Goal: Information Seeking & Learning: Check status

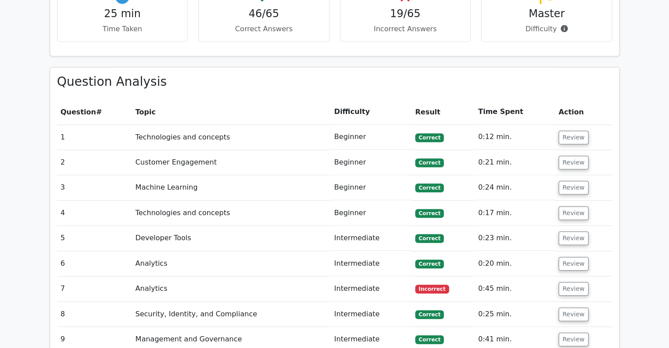
scroll to position [871, 0]
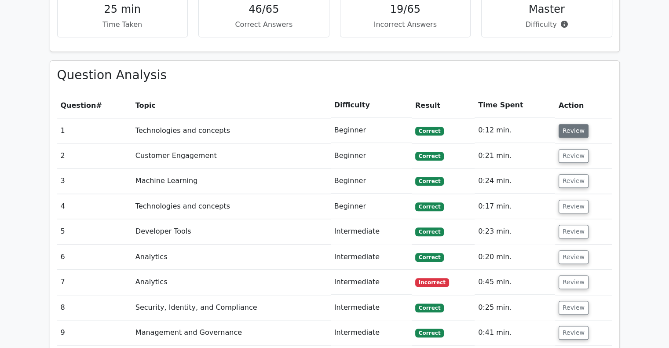
click at [567, 124] on button "Review" at bounding box center [573, 131] width 30 height 14
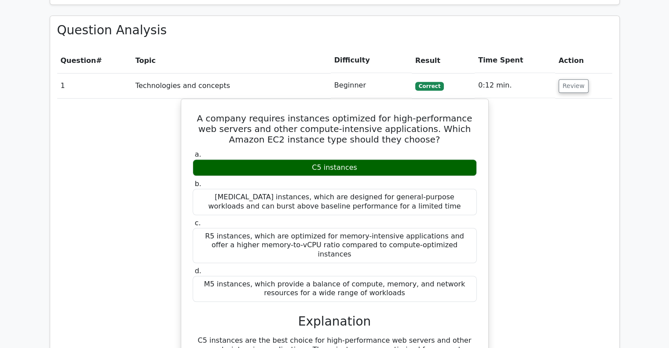
scroll to position [918, 0]
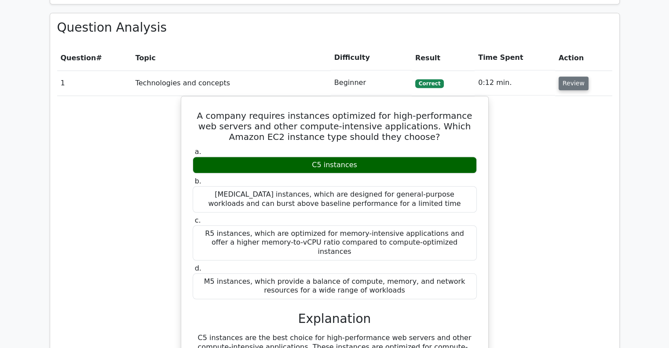
click at [581, 77] on button "Review" at bounding box center [573, 84] width 30 height 14
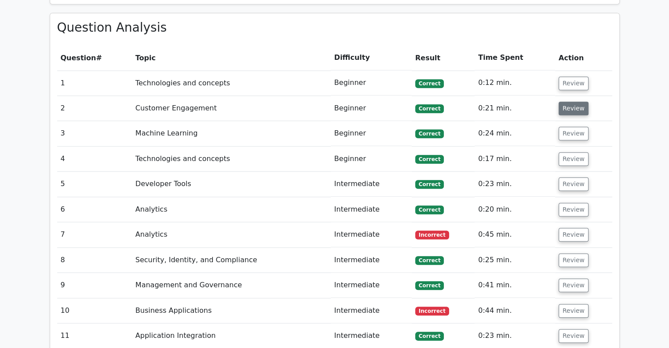
click at [575, 102] on button "Review" at bounding box center [573, 109] width 30 height 14
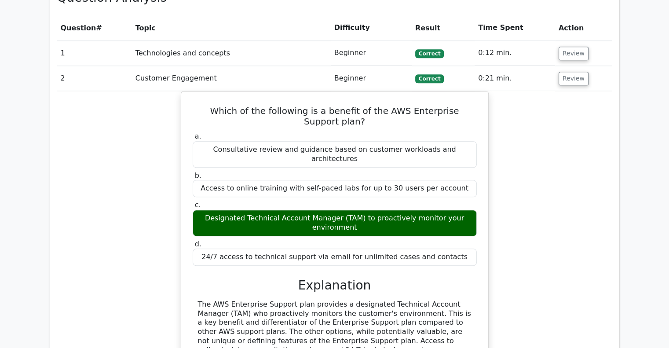
scroll to position [947, 0]
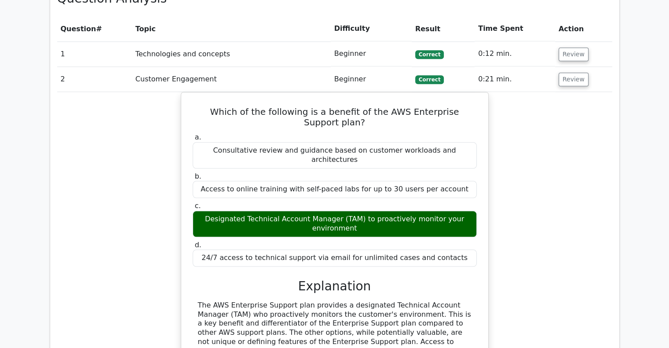
click at [575, 67] on td "Review" at bounding box center [583, 79] width 57 height 25
click at [574, 73] on button "Review" at bounding box center [573, 80] width 30 height 14
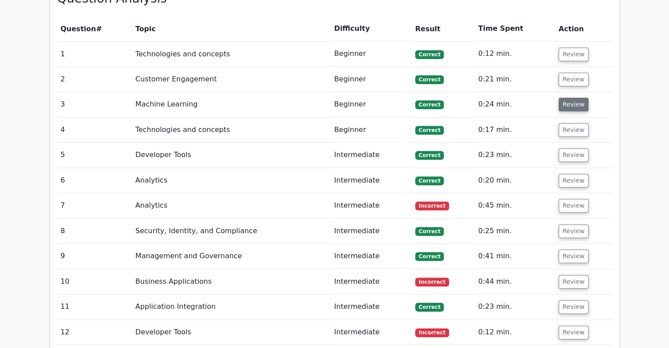
click at [573, 98] on button "Review" at bounding box center [573, 105] width 30 height 14
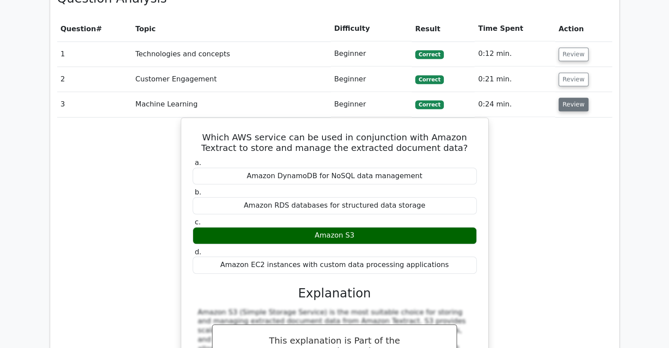
click at [571, 98] on button "Review" at bounding box center [573, 105] width 30 height 14
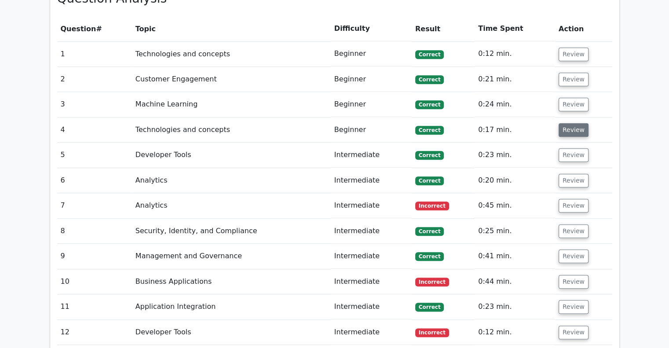
click at [571, 123] on button "Review" at bounding box center [573, 130] width 30 height 14
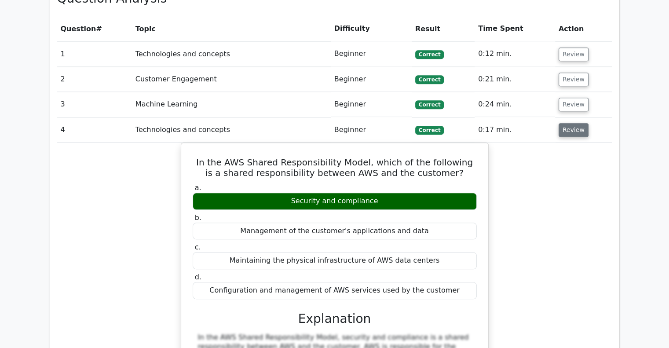
click at [572, 123] on button "Review" at bounding box center [573, 130] width 30 height 14
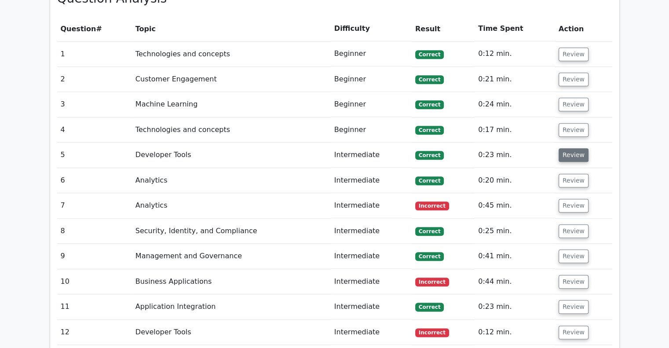
click at [571, 148] on button "Review" at bounding box center [573, 155] width 30 height 14
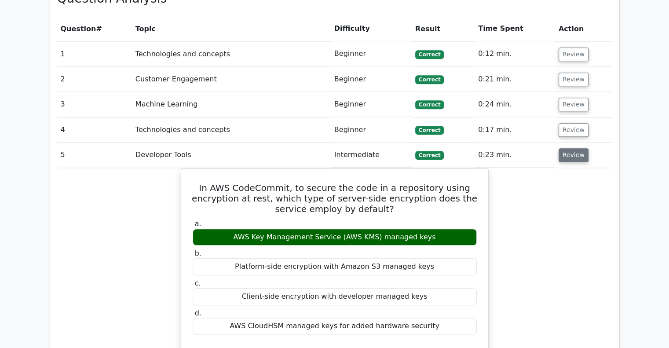
click at [567, 148] on button "Review" at bounding box center [573, 155] width 30 height 14
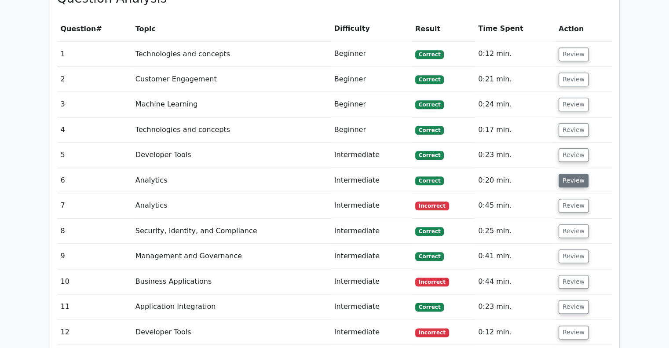
click at [568, 174] on button "Review" at bounding box center [573, 181] width 30 height 14
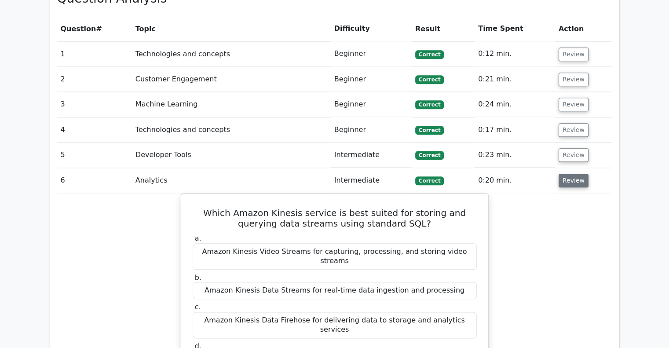
click at [568, 174] on button "Review" at bounding box center [573, 181] width 30 height 14
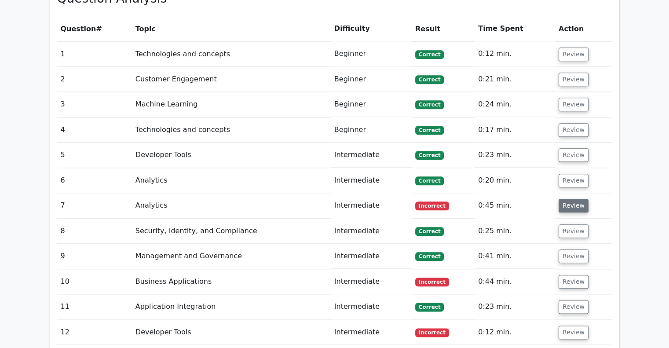
click at [572, 199] on button "Review" at bounding box center [573, 206] width 30 height 14
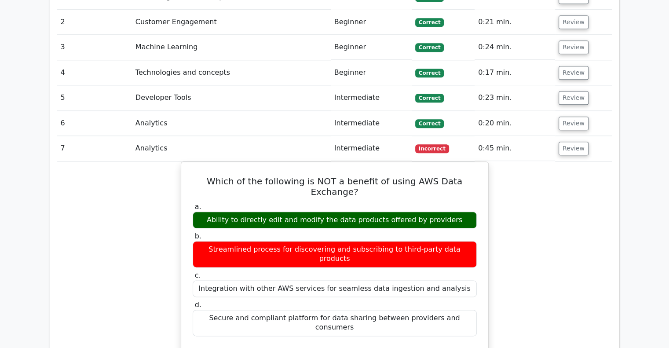
scroll to position [1004, 0]
click at [568, 142] on button "Review" at bounding box center [573, 149] width 30 height 14
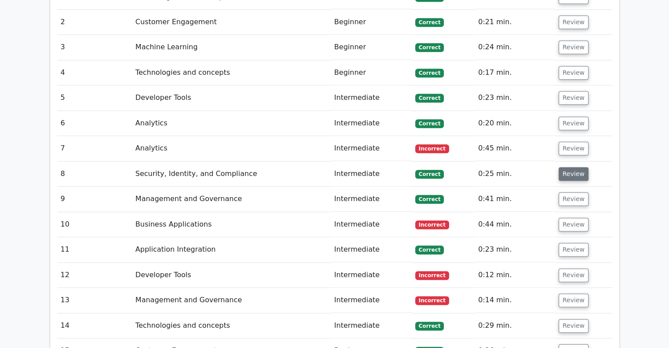
click at [573, 167] on button "Review" at bounding box center [573, 174] width 30 height 14
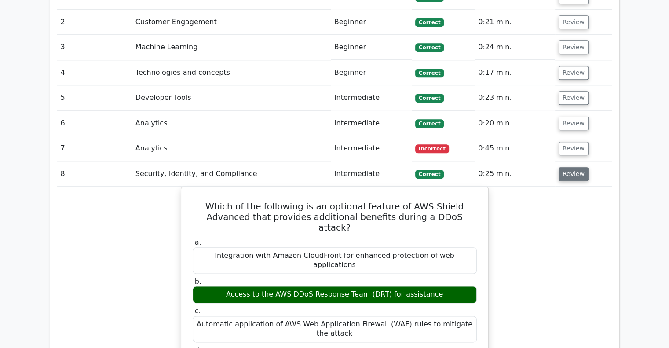
click at [576, 167] on button "Review" at bounding box center [573, 174] width 30 height 14
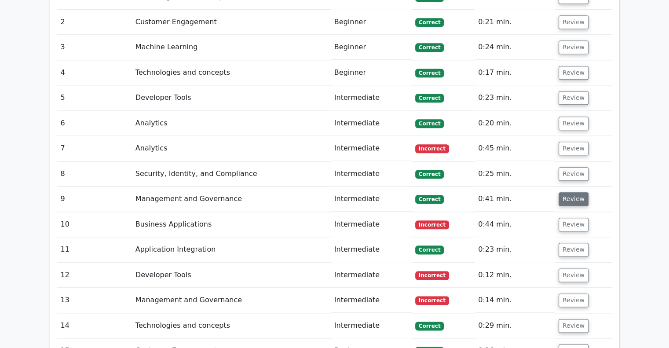
click at [575, 192] on button "Review" at bounding box center [573, 199] width 30 height 14
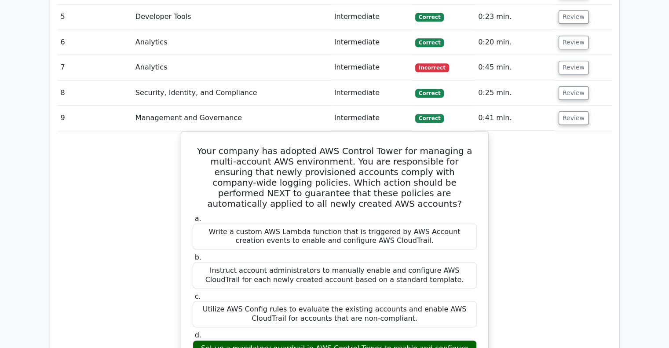
scroll to position [1086, 0]
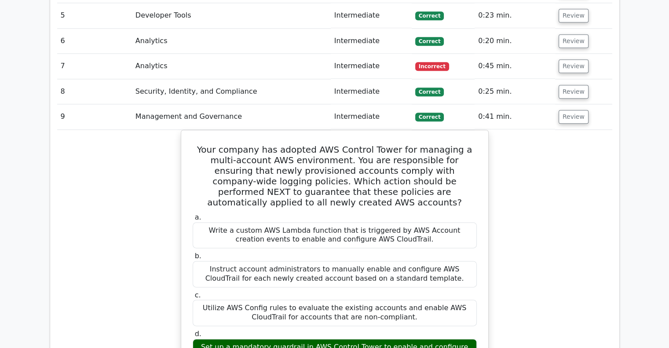
click at [573, 110] on button "Review" at bounding box center [573, 117] width 30 height 14
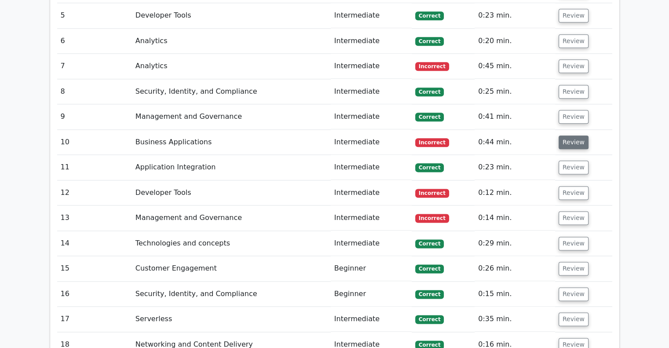
click at [573, 135] on button "Review" at bounding box center [573, 142] width 30 height 14
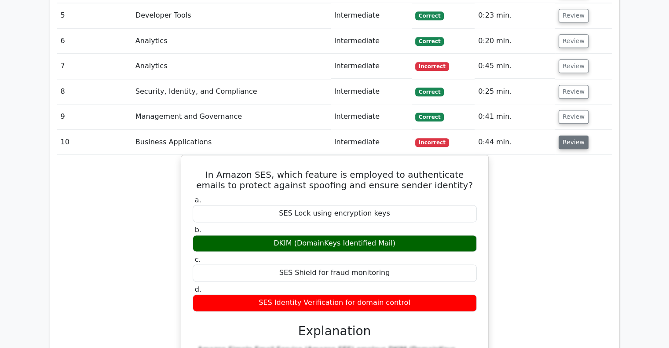
click at [572, 135] on button "Review" at bounding box center [573, 142] width 30 height 14
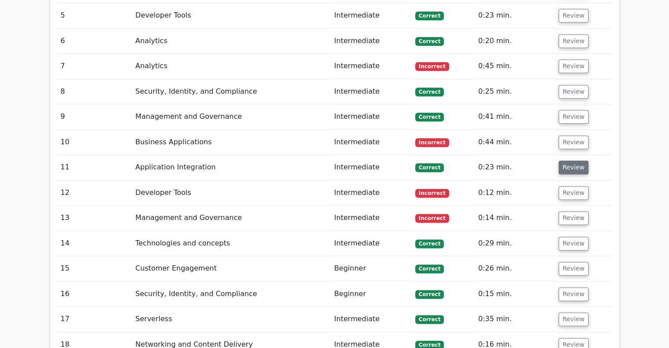
click at [577, 160] on button "Review" at bounding box center [573, 167] width 30 height 14
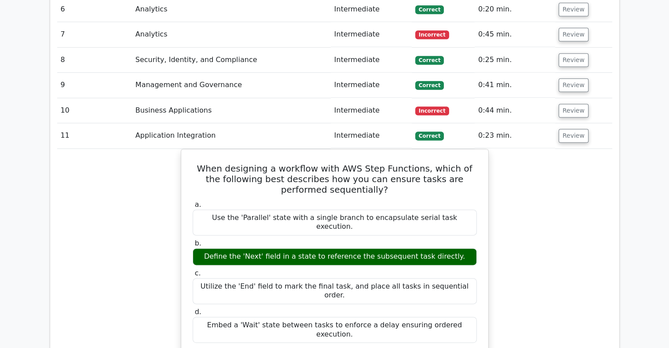
scroll to position [1119, 0]
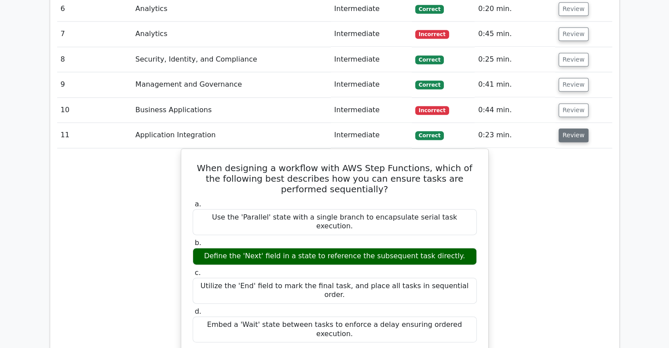
click at [574, 128] on button "Review" at bounding box center [573, 135] width 30 height 14
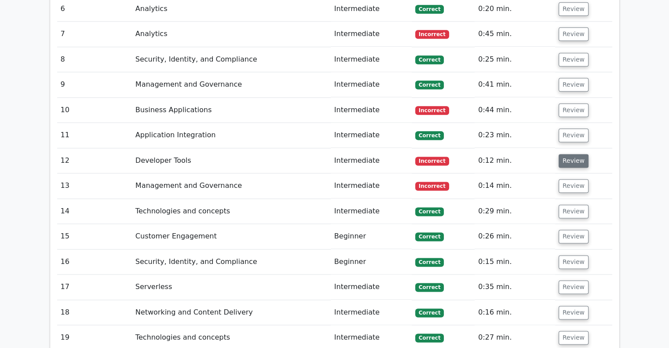
click at [570, 154] on button "Review" at bounding box center [573, 161] width 30 height 14
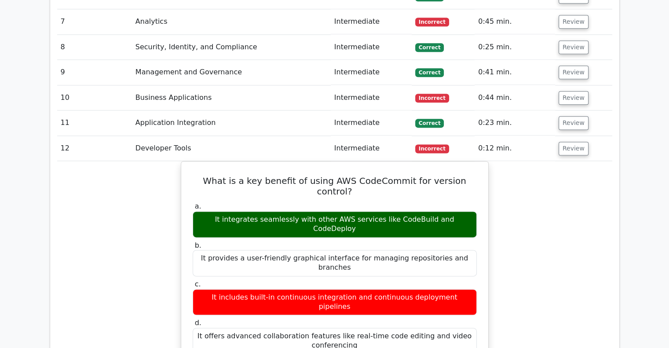
scroll to position [1134, 0]
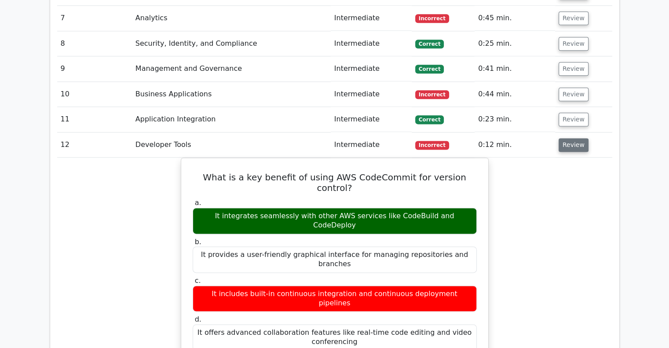
click at [571, 138] on button "Review" at bounding box center [573, 145] width 30 height 14
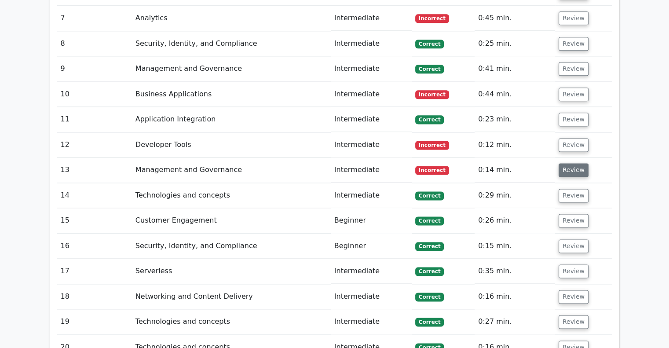
click at [573, 163] on button "Review" at bounding box center [573, 170] width 30 height 14
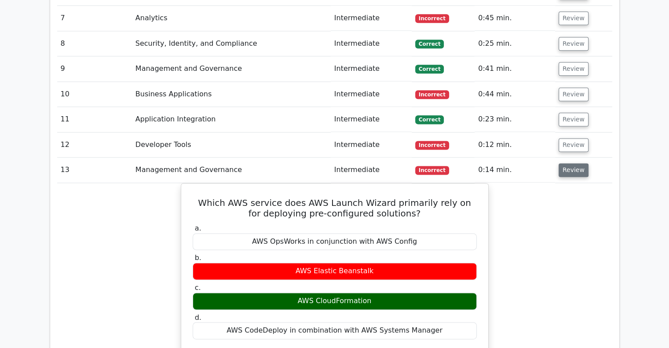
click at [573, 163] on button "Review" at bounding box center [573, 170] width 30 height 14
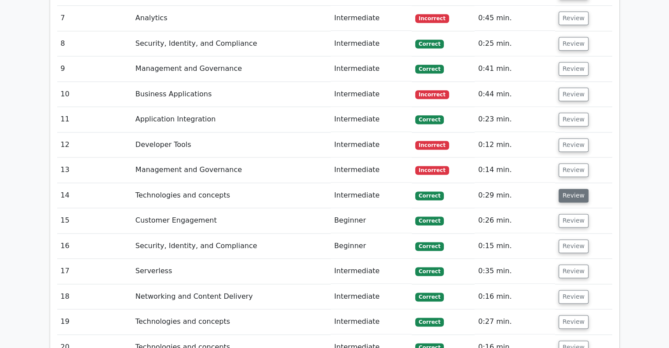
click at [572, 189] on button "Review" at bounding box center [573, 196] width 30 height 14
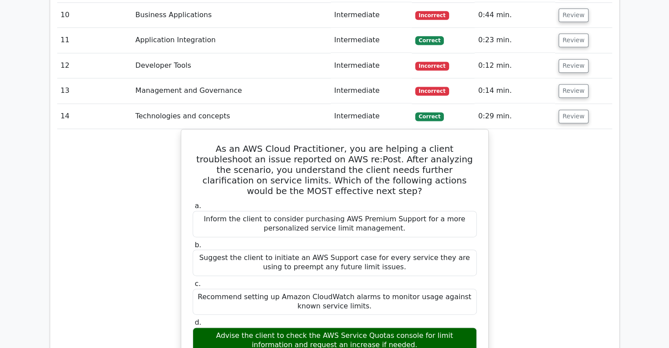
scroll to position [0, 5]
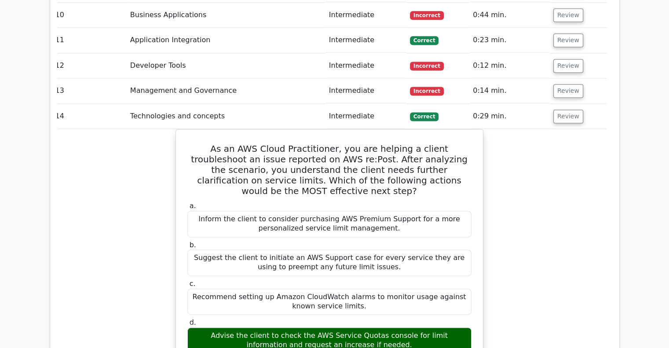
drag, startPoint x: 584, startPoint y: 190, endPoint x: 602, endPoint y: 171, distance: 26.8
drag, startPoint x: 568, startPoint y: 163, endPoint x: 572, endPoint y: 154, distance: 10.0
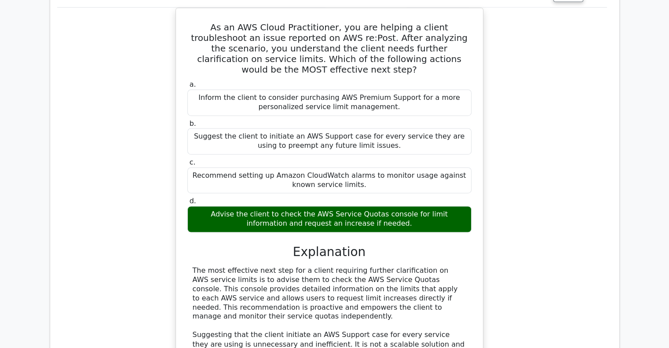
scroll to position [1335, 0]
drag, startPoint x: 554, startPoint y: 141, endPoint x: 554, endPoint y: 151, distance: 10.1
click at [554, 151] on div "As an AWS Cloud Practitioner, you are helping a client troubleshoot an issue re…" at bounding box center [329, 269] width 555 height 525
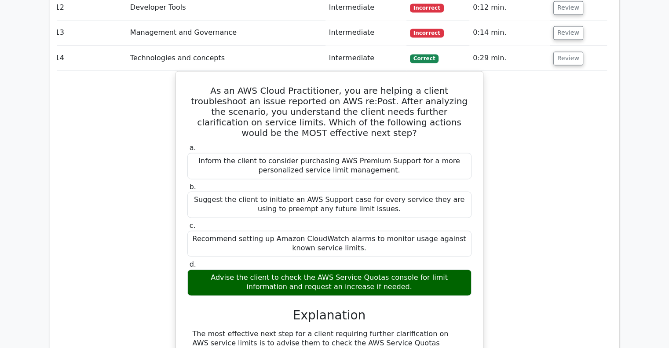
scroll to position [1272, 0]
click at [563, 51] on button "Review" at bounding box center [568, 58] width 30 height 14
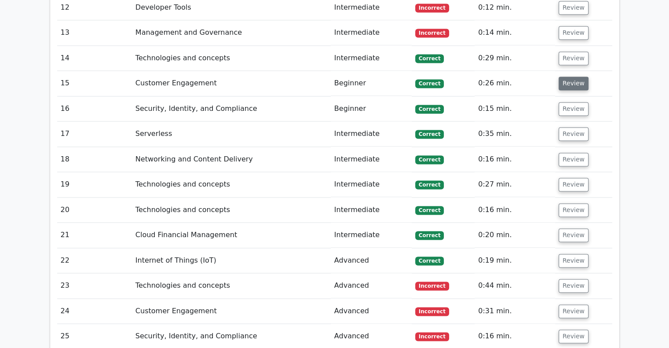
click at [565, 77] on button "Review" at bounding box center [573, 84] width 30 height 14
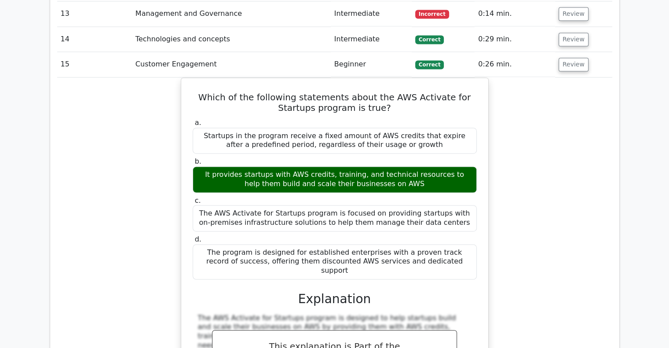
scroll to position [1242, 0]
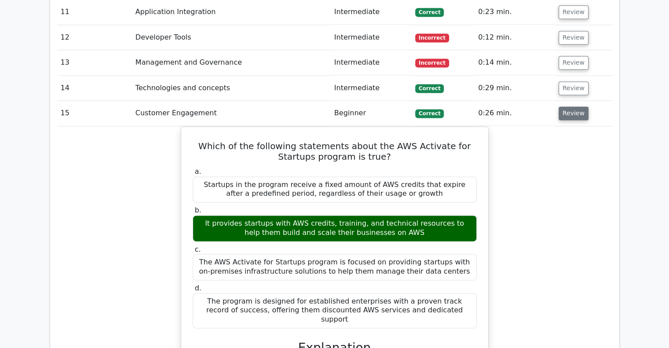
click at [570, 106] on button "Review" at bounding box center [573, 113] width 30 height 14
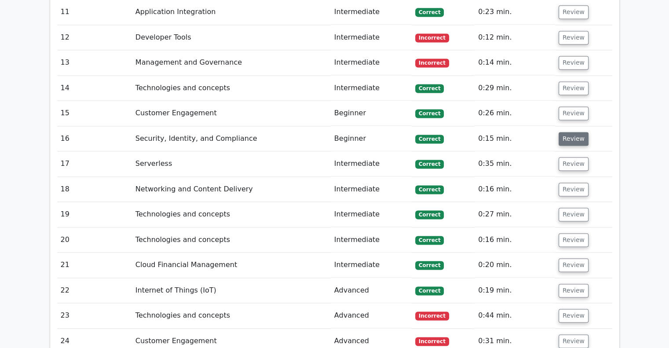
click at [568, 132] on button "Review" at bounding box center [573, 139] width 30 height 14
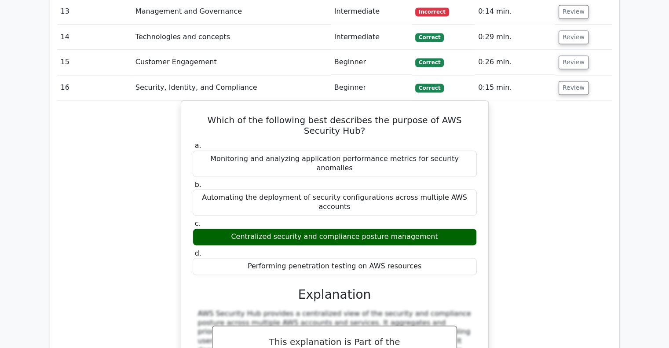
scroll to position [1294, 0]
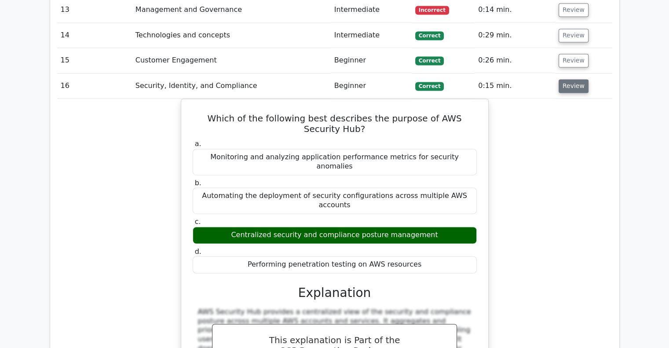
click at [571, 79] on button "Review" at bounding box center [573, 86] width 30 height 14
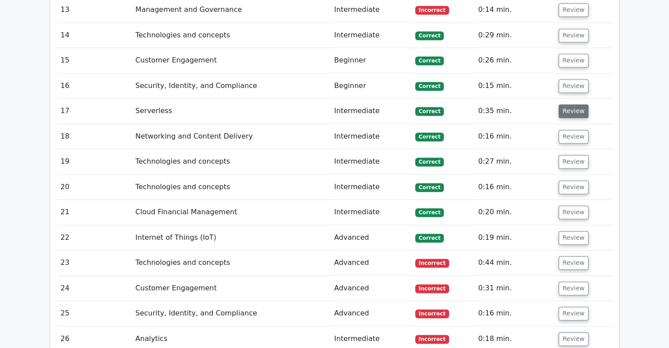
click at [570, 104] on button "Review" at bounding box center [573, 111] width 30 height 14
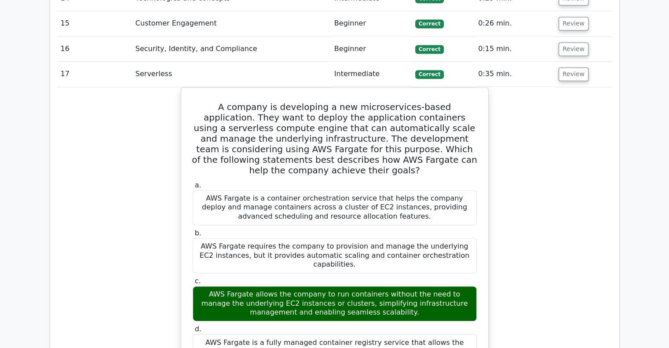
scroll to position [1333, 0]
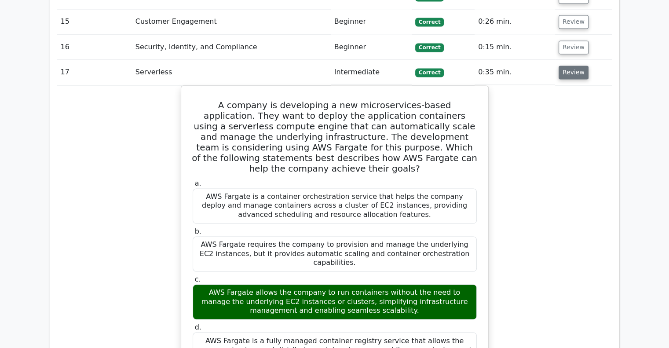
click at [572, 66] on button "Review" at bounding box center [573, 73] width 30 height 14
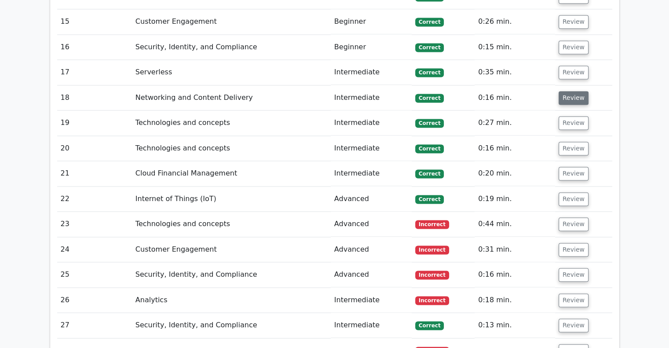
click at [572, 91] on button "Review" at bounding box center [573, 98] width 30 height 14
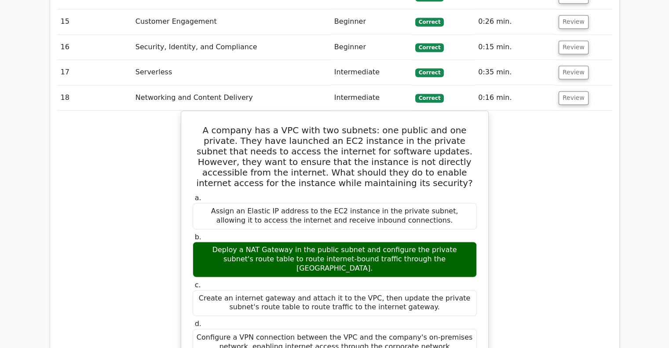
click at [560, 110] on div "A company has a VPC with two subnets: one public and one private. They have lau…" at bounding box center [334, 341] width 555 height 463
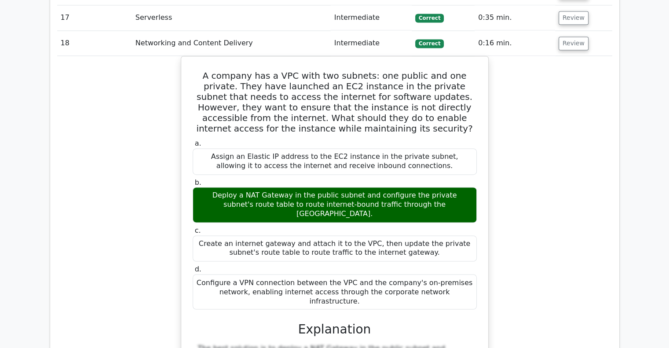
scroll to position [1388, 0]
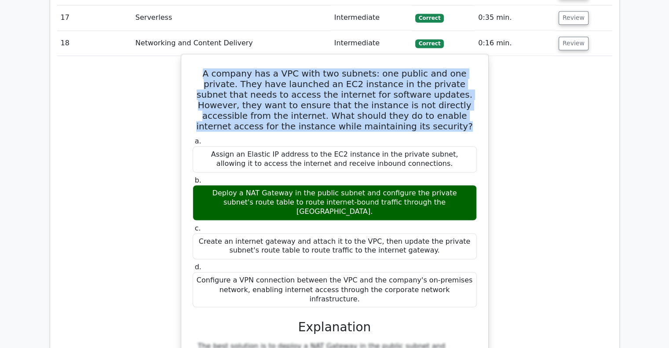
drag, startPoint x: 405, startPoint y: 87, endPoint x: 197, endPoint y: 34, distance: 214.8
click at [197, 68] on h5 "A company has a VPC with two subnets: one public and one private. They have lau…" at bounding box center [335, 99] width 286 height 63
copy h5 "A company has a VPC with two subnets: one public and one private. They have lau…"
click at [321, 68] on h5 "A company has a VPC with two subnets: one public and one private. They have lau…" at bounding box center [335, 99] width 286 height 63
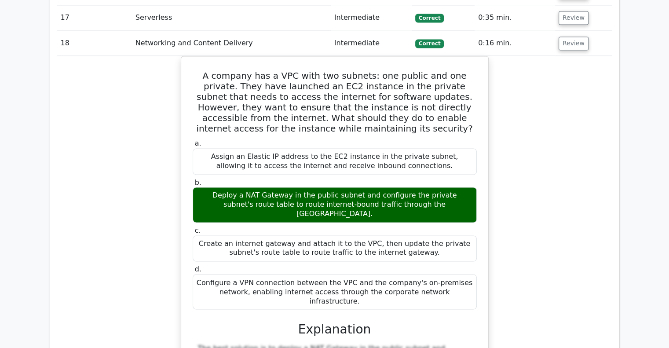
drag, startPoint x: 482, startPoint y: 72, endPoint x: 505, endPoint y: 80, distance: 24.6
click at [505, 80] on div "A company has a VPC with two subnets: one public and one private. They have lau…" at bounding box center [334, 287] width 555 height 463
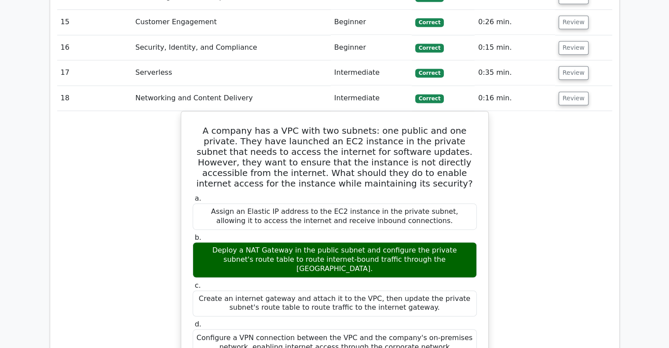
scroll to position [1330, 0]
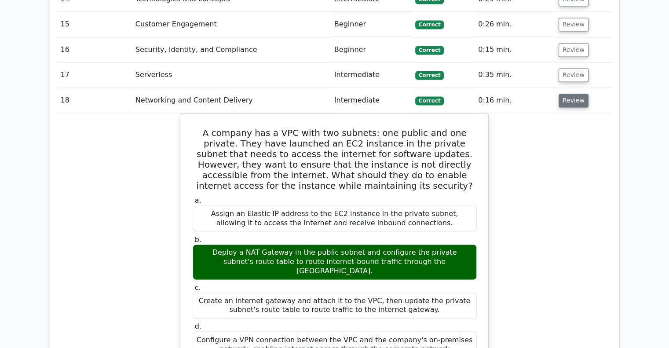
click at [563, 94] on button "Review" at bounding box center [573, 101] width 30 height 14
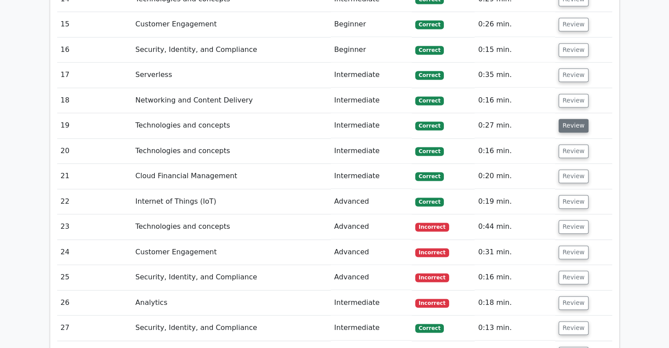
click at [564, 119] on button "Review" at bounding box center [573, 126] width 30 height 14
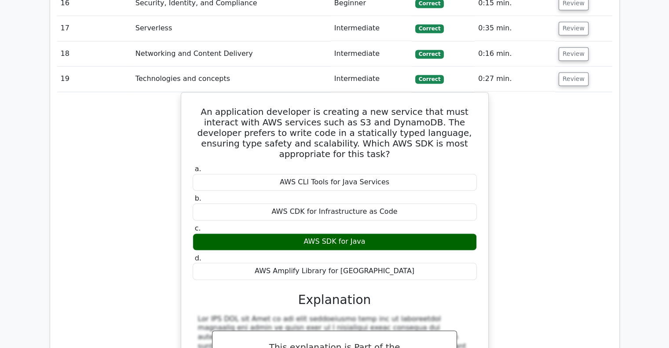
scroll to position [1378, 0]
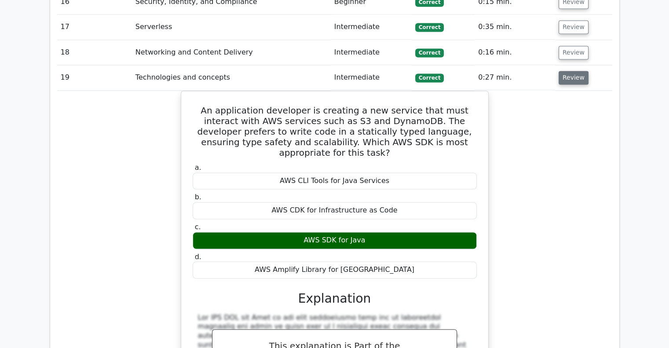
click at [570, 71] on button "Review" at bounding box center [573, 78] width 30 height 14
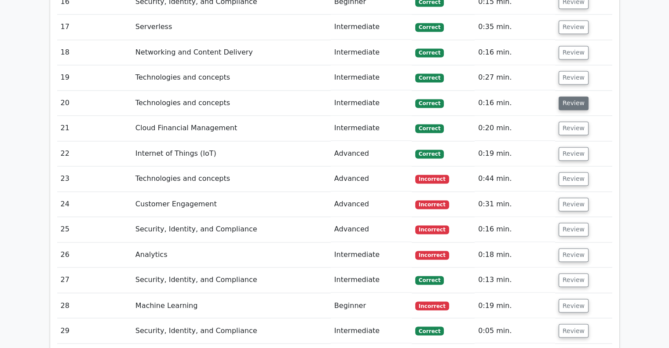
click at [570, 96] on button "Review" at bounding box center [573, 103] width 30 height 14
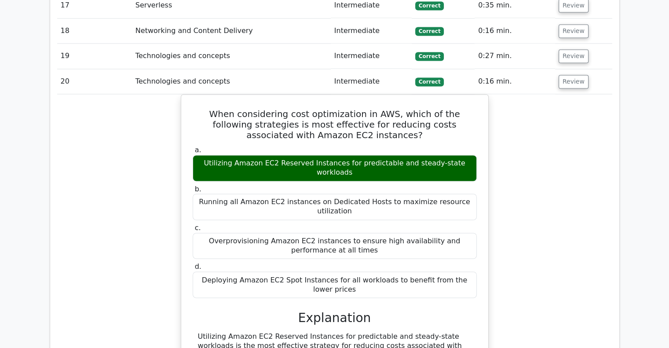
scroll to position [1403, 0]
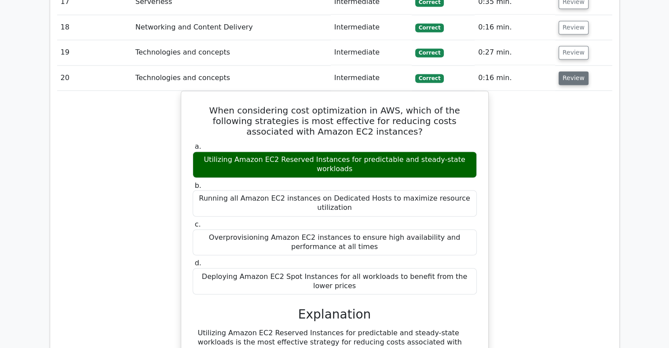
click at [576, 71] on button "Review" at bounding box center [573, 78] width 30 height 14
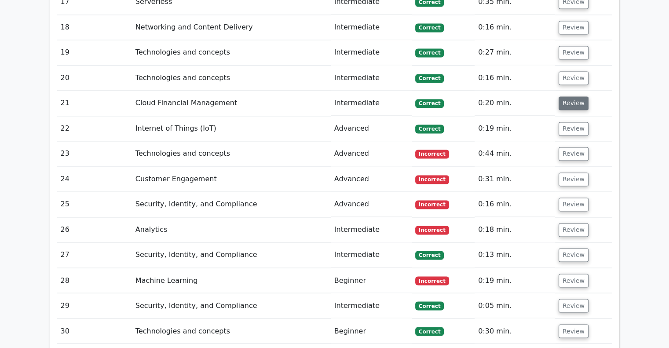
click at [576, 96] on button "Review" at bounding box center [573, 103] width 30 height 14
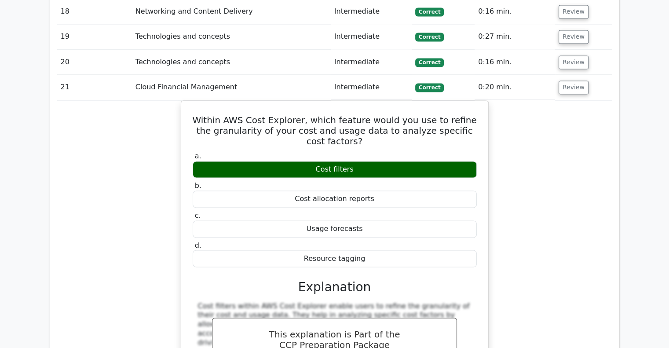
scroll to position [1421, 0]
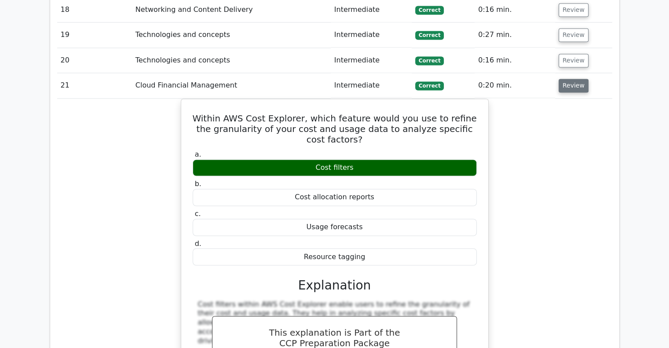
click at [573, 79] on button "Review" at bounding box center [573, 86] width 30 height 14
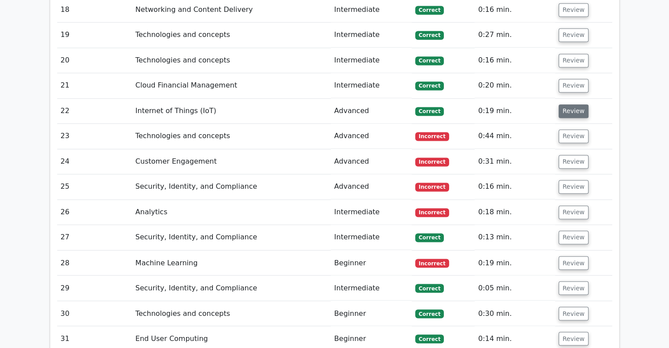
click at [570, 104] on button "Review" at bounding box center [573, 111] width 30 height 14
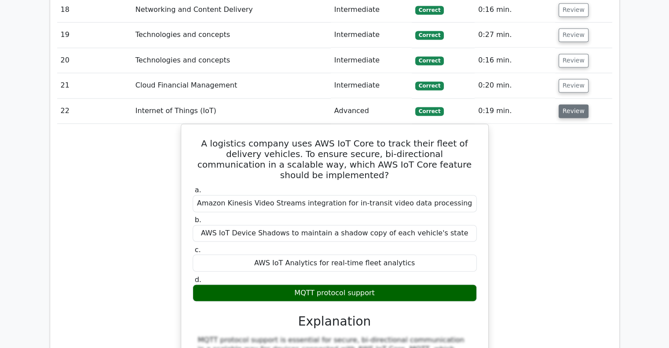
click at [565, 104] on button "Review" at bounding box center [573, 111] width 30 height 14
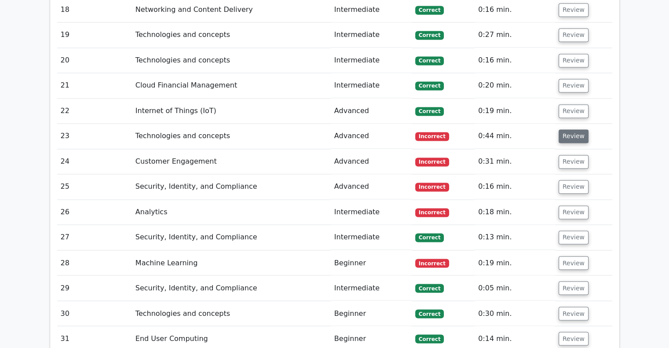
click at [566, 129] on button "Review" at bounding box center [573, 136] width 30 height 14
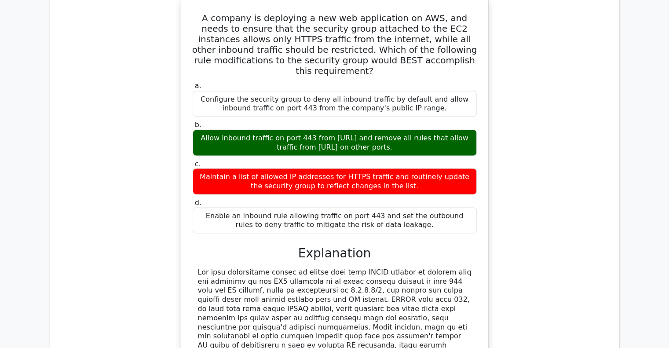
scroll to position [1570, 0]
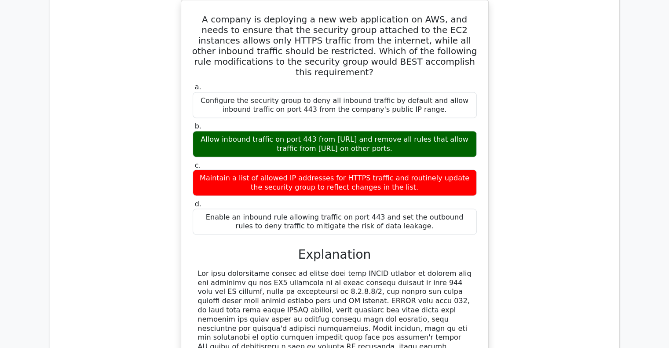
click at [571, 179] on div "A company is deploying a new web application on AWS, and needs to ensure that t…" at bounding box center [334, 226] width 555 height 453
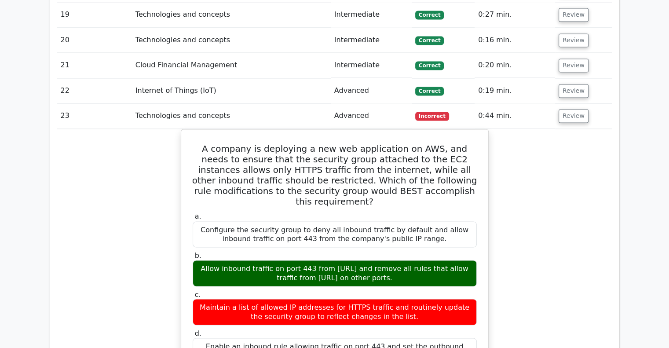
scroll to position [1440, 0]
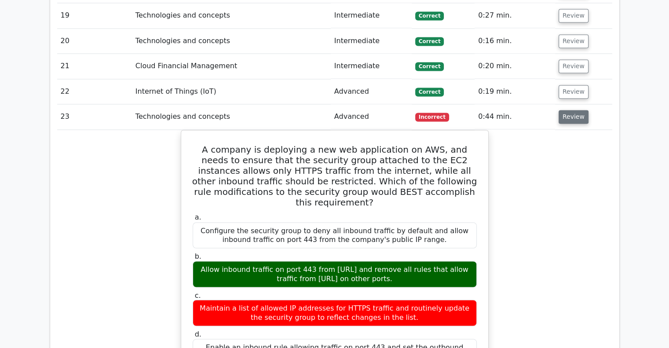
click at [574, 110] on button "Review" at bounding box center [573, 117] width 30 height 14
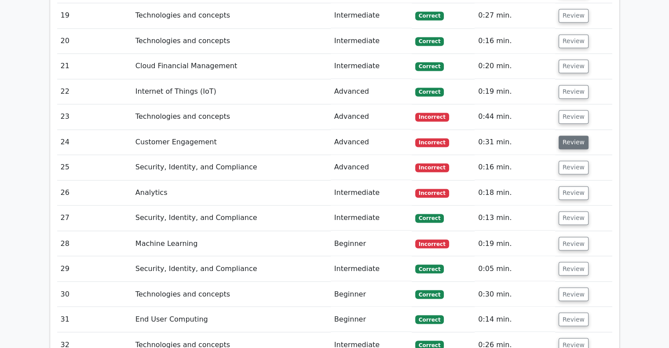
click at [572, 135] on button "Review" at bounding box center [573, 142] width 30 height 14
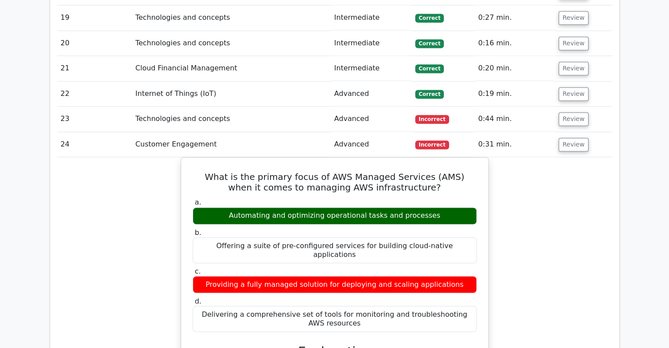
scroll to position [1483, 0]
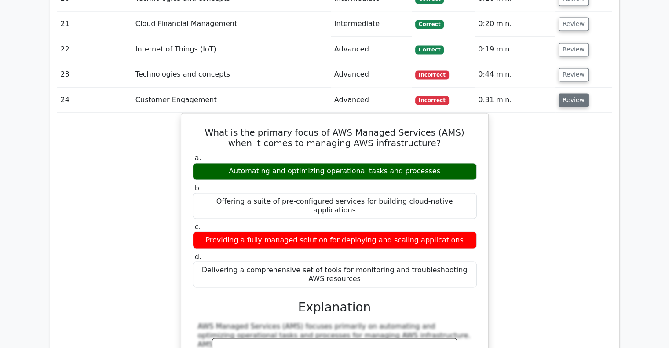
click at [573, 93] on button "Review" at bounding box center [573, 100] width 30 height 14
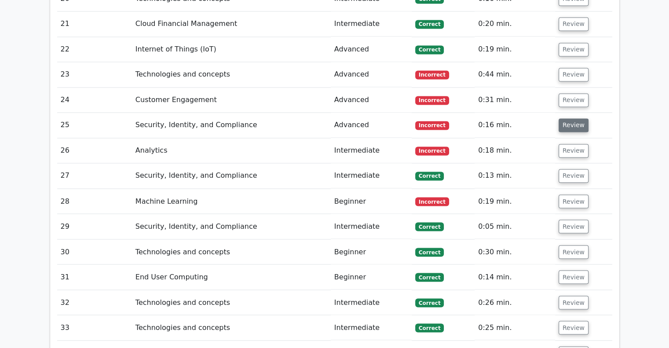
click at [573, 118] on button "Review" at bounding box center [573, 125] width 30 height 14
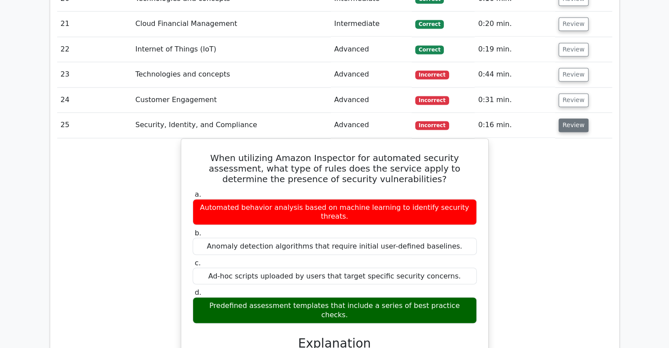
click at [572, 118] on button "Review" at bounding box center [573, 125] width 30 height 14
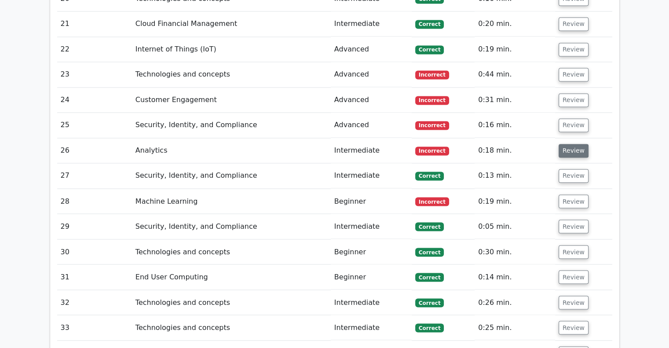
click at [572, 144] on button "Review" at bounding box center [573, 151] width 30 height 14
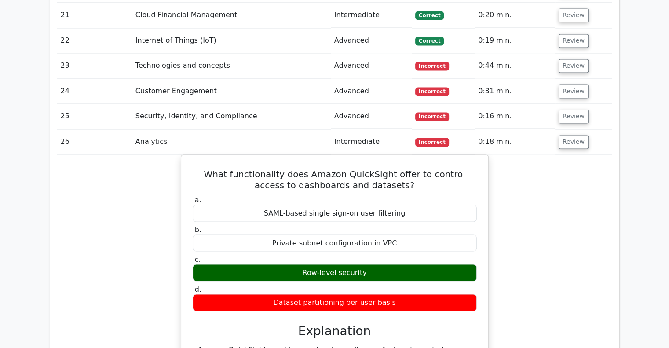
scroll to position [1490, 0]
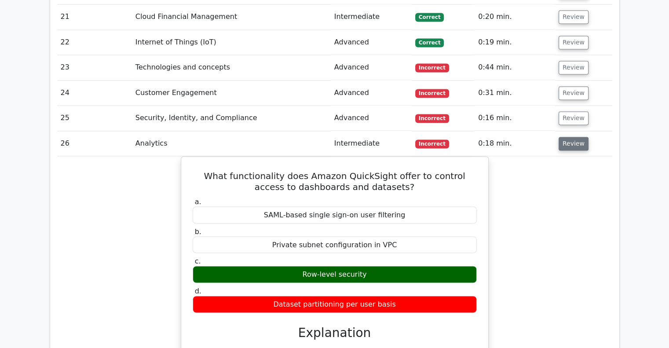
click at [566, 137] on button "Review" at bounding box center [573, 144] width 30 height 14
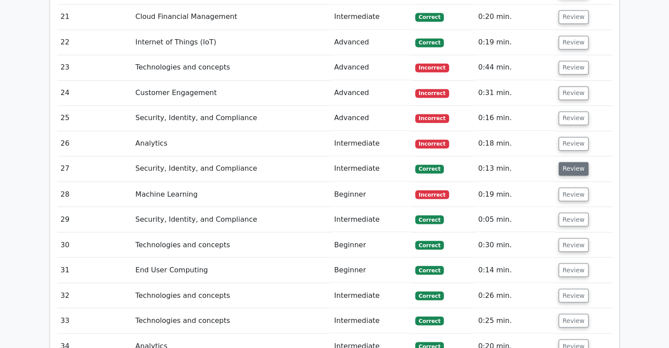
click at [568, 162] on button "Review" at bounding box center [573, 169] width 30 height 14
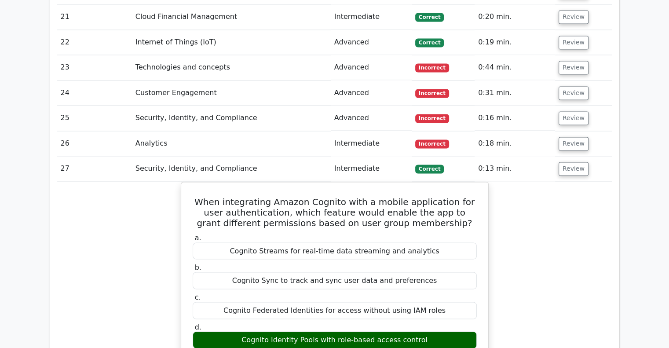
scroll to position [1523, 0]
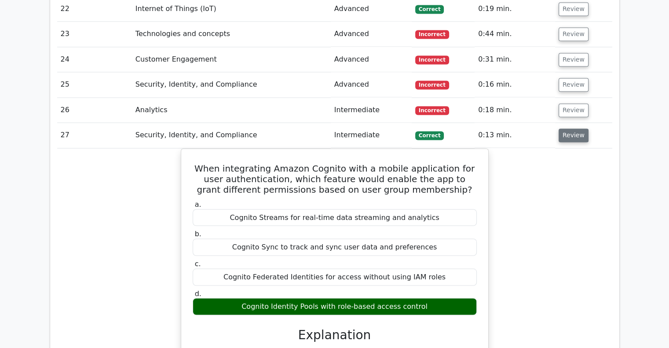
click at [575, 128] on button "Review" at bounding box center [573, 135] width 30 height 14
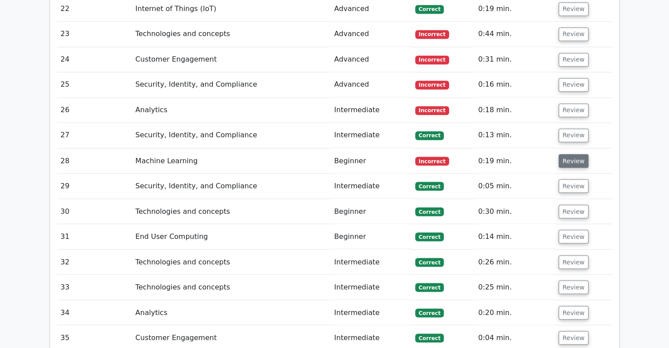
click at [571, 154] on button "Review" at bounding box center [573, 161] width 30 height 14
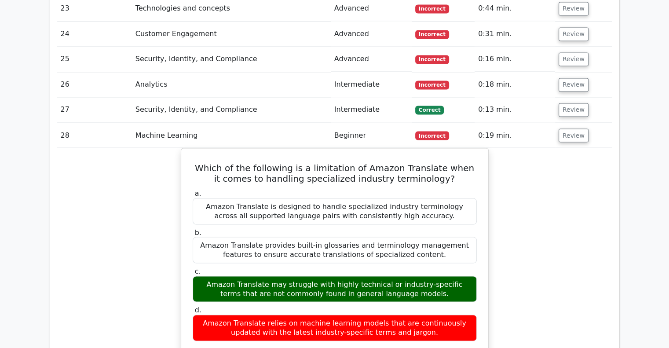
scroll to position [1548, 0]
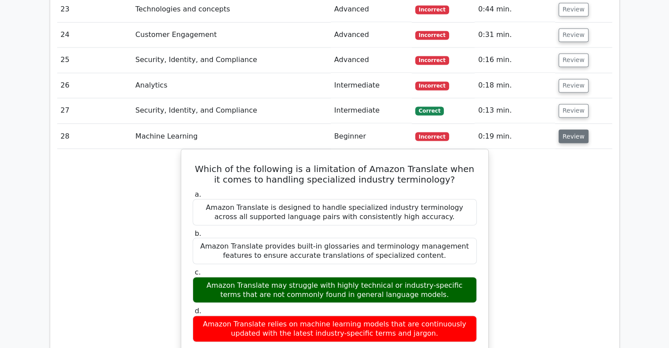
click at [573, 129] on button "Review" at bounding box center [573, 136] width 30 height 14
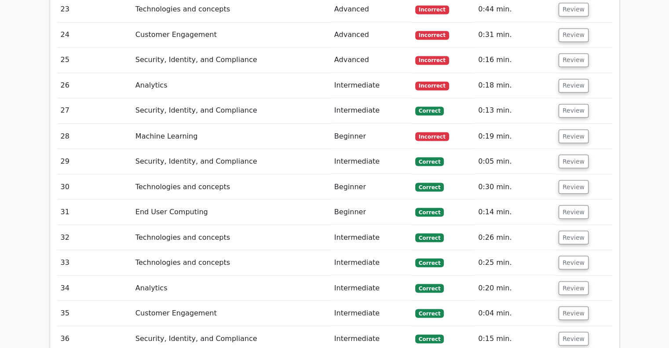
click at [568, 149] on td "Review" at bounding box center [583, 161] width 57 height 25
click at [573, 154] on button "Review" at bounding box center [573, 161] width 30 height 14
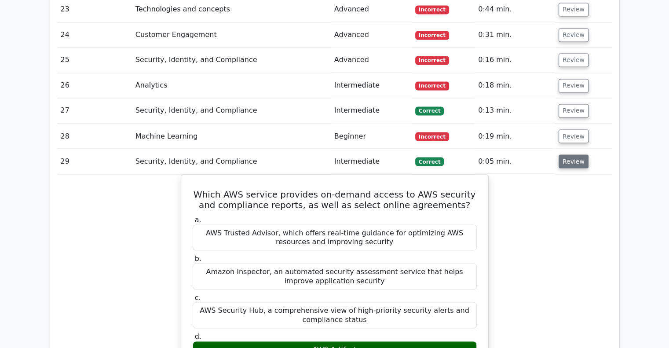
click at [569, 154] on button "Review" at bounding box center [573, 161] width 30 height 14
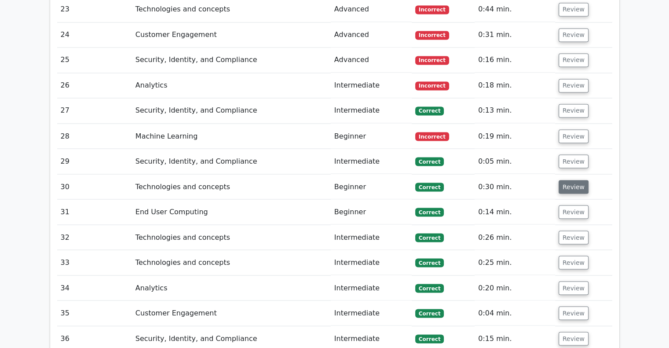
click at [567, 180] on button "Review" at bounding box center [573, 187] width 30 height 14
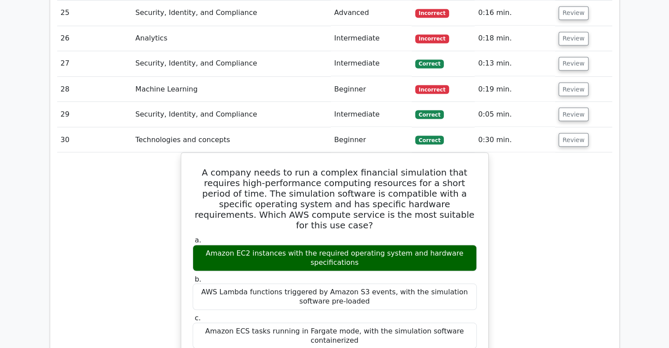
scroll to position [1592, 0]
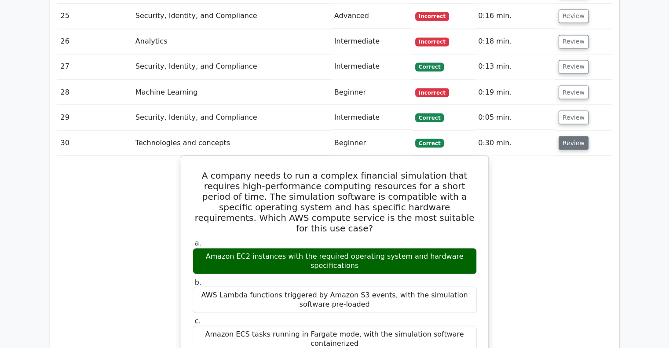
click at [573, 136] on button "Review" at bounding box center [573, 143] width 30 height 14
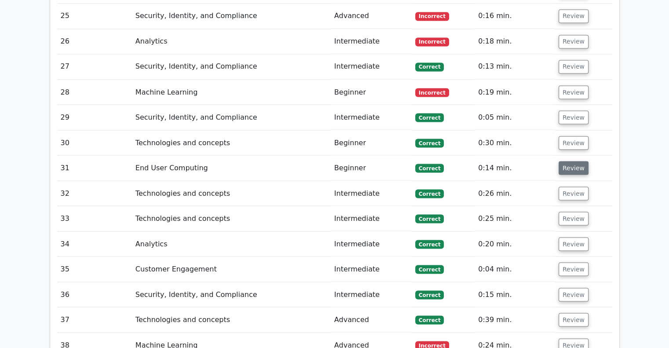
click at [571, 161] on button "Review" at bounding box center [573, 168] width 30 height 14
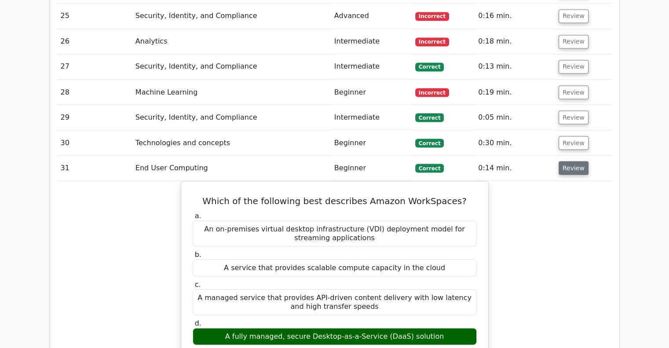
click at [570, 161] on button "Review" at bounding box center [573, 168] width 30 height 14
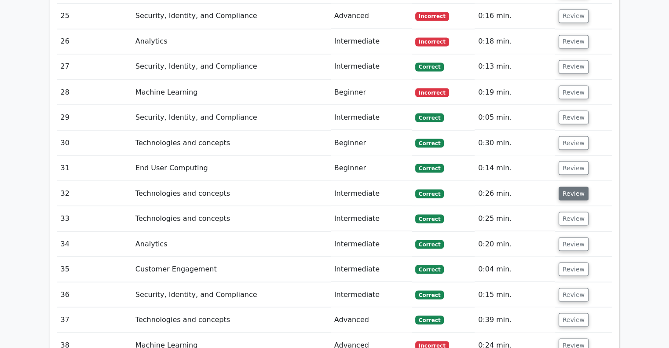
click at [575, 186] on button "Review" at bounding box center [573, 193] width 30 height 14
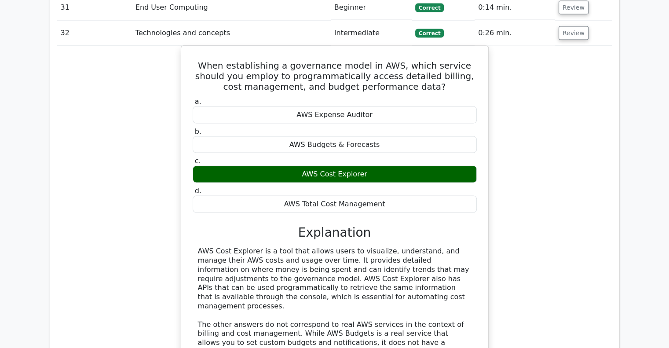
scroll to position [1751, 0]
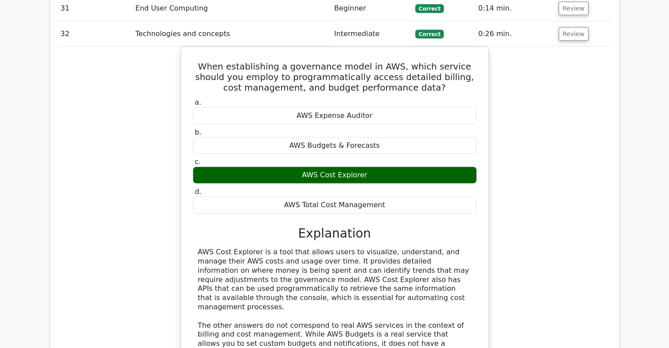
click at [575, 176] on div "When establishing a governance model in AWS, which service should you employ to…" at bounding box center [334, 230] width 555 height 367
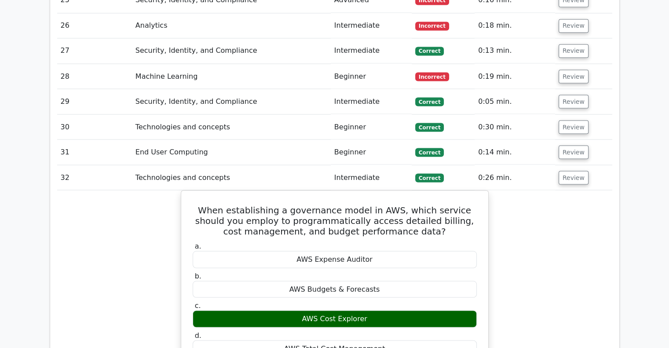
scroll to position [1598, 0]
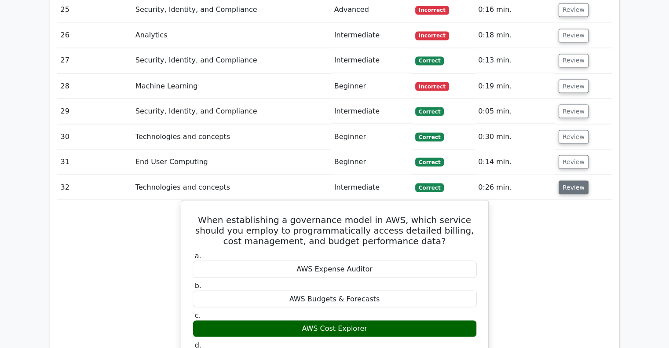
click at [571, 180] on button "Review" at bounding box center [573, 187] width 30 height 14
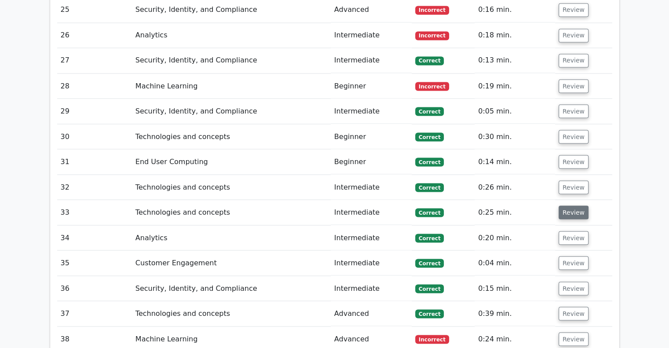
click at [572, 205] on button "Review" at bounding box center [573, 212] width 30 height 14
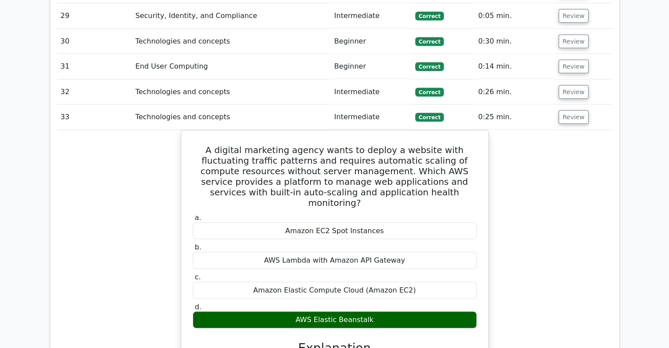
scroll to position [1692, 0]
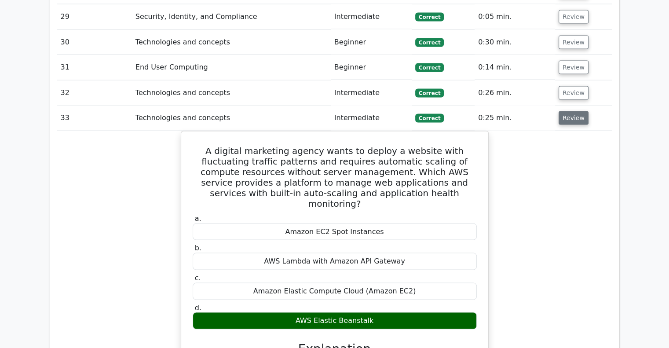
click at [572, 111] on button "Review" at bounding box center [573, 118] width 30 height 14
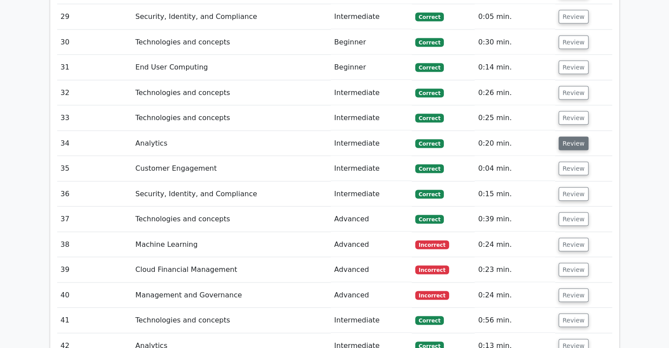
click at [570, 137] on button "Review" at bounding box center [573, 144] width 30 height 14
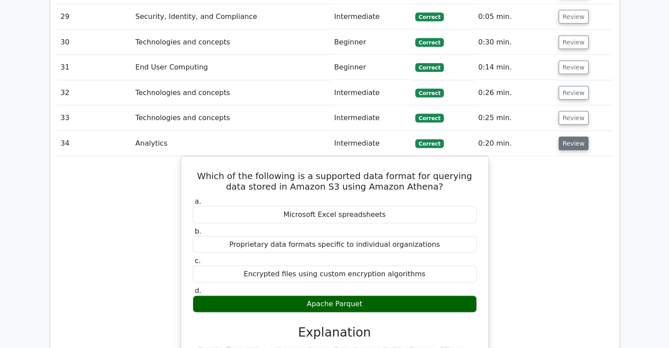
click at [573, 137] on button "Review" at bounding box center [573, 144] width 30 height 14
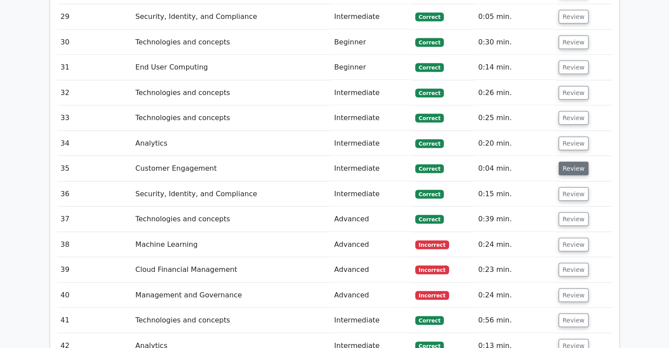
click at [573, 162] on button "Review" at bounding box center [573, 169] width 30 height 14
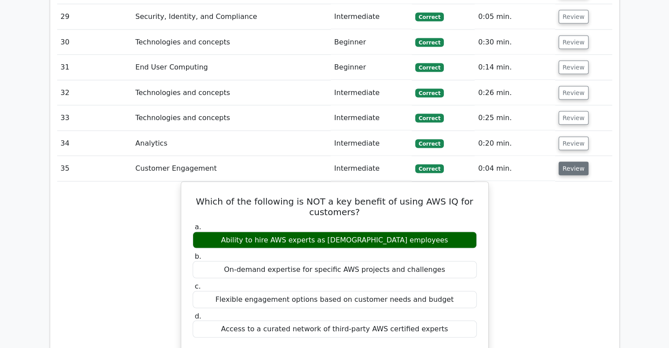
click at [573, 162] on button "Review" at bounding box center [573, 169] width 30 height 14
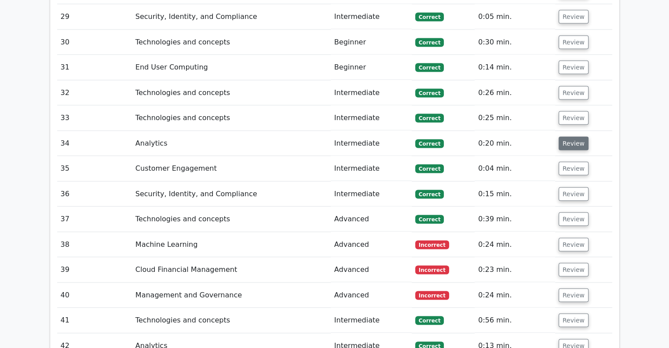
click at [576, 137] on button "Review" at bounding box center [573, 144] width 30 height 14
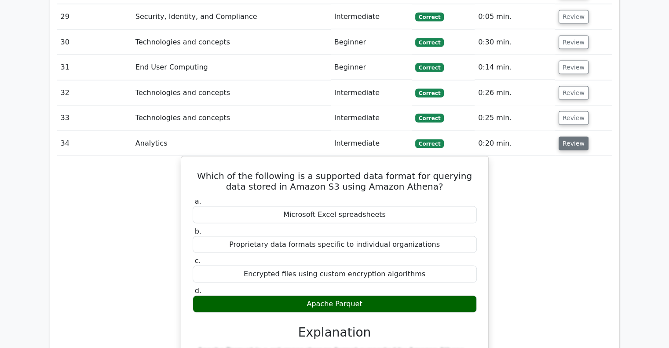
click at [576, 137] on button "Review" at bounding box center [573, 144] width 30 height 14
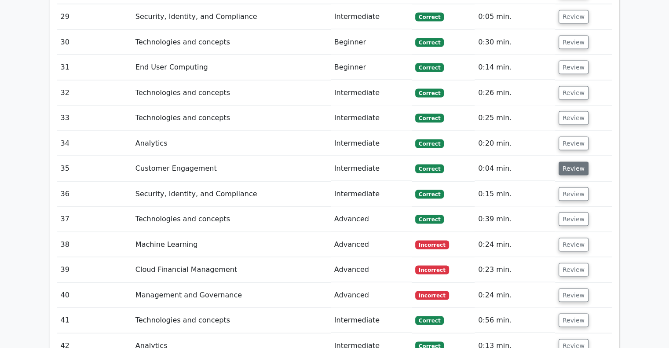
click at [573, 162] on button "Review" at bounding box center [573, 169] width 30 height 14
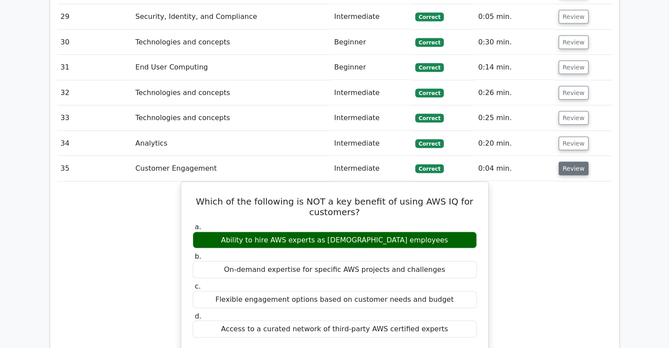
click at [573, 162] on button "Review" at bounding box center [573, 169] width 30 height 14
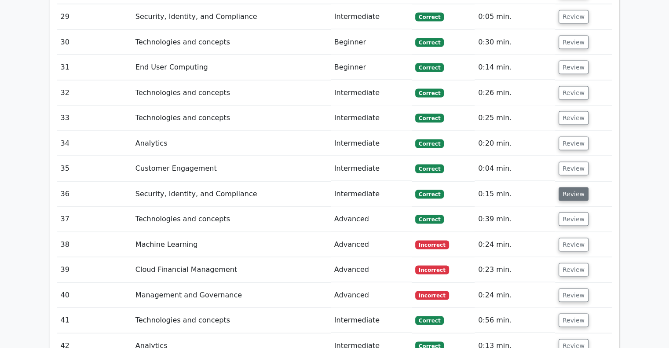
click at [571, 187] on button "Review" at bounding box center [573, 194] width 30 height 14
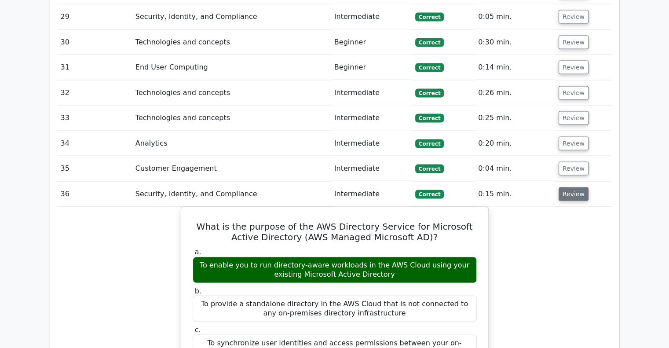
click at [569, 187] on button "Review" at bounding box center [573, 194] width 30 height 14
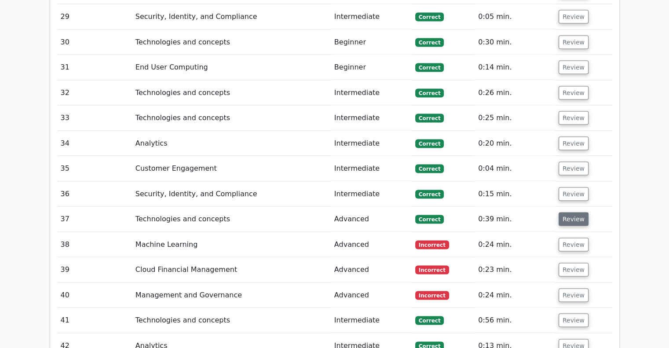
click at [572, 212] on button "Review" at bounding box center [573, 219] width 30 height 14
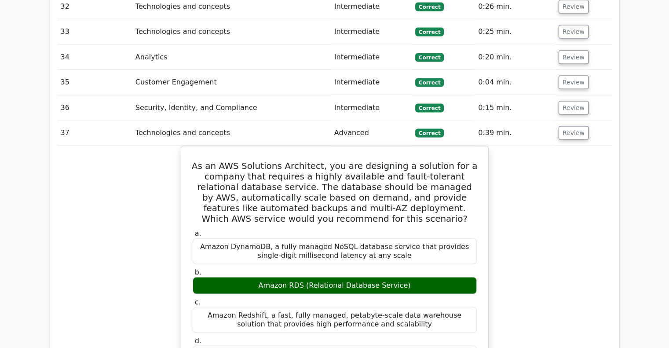
scroll to position [1780, 0]
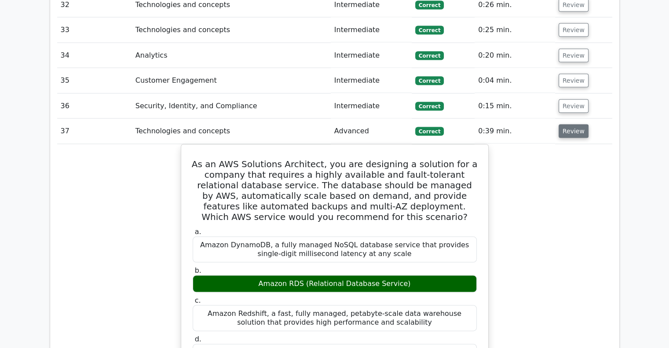
click at [572, 124] on button "Review" at bounding box center [573, 131] width 30 height 14
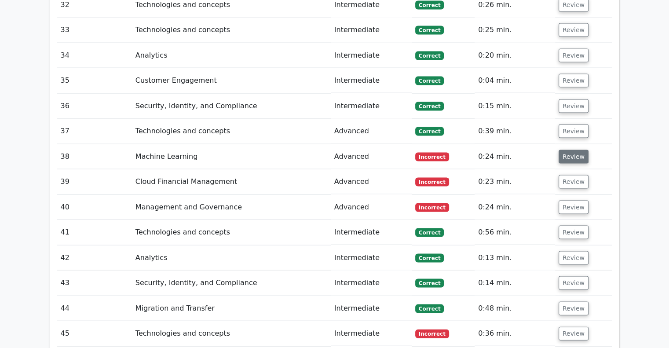
click at [569, 150] on button "Review" at bounding box center [573, 157] width 30 height 14
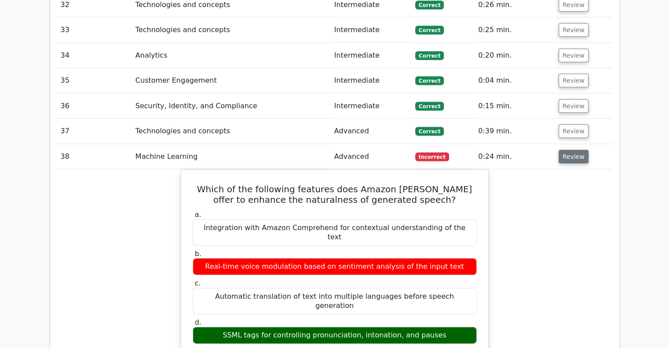
click at [560, 150] on button "Review" at bounding box center [573, 157] width 30 height 14
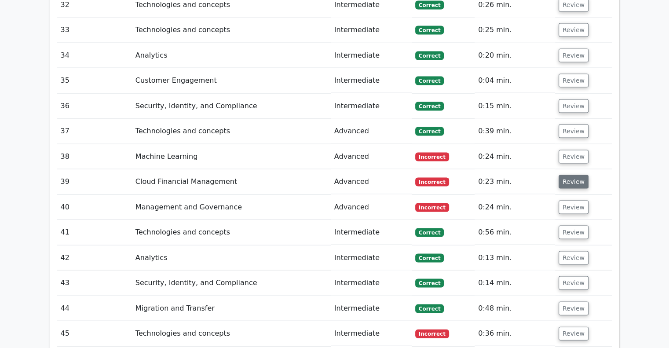
click at [570, 175] on button "Review" at bounding box center [573, 182] width 30 height 14
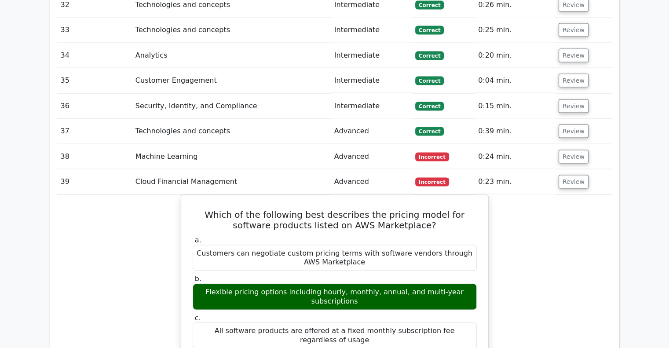
drag, startPoint x: 570, startPoint y: 144, endPoint x: 585, endPoint y: 163, distance: 23.8
click at [572, 175] on button "Review" at bounding box center [573, 182] width 30 height 14
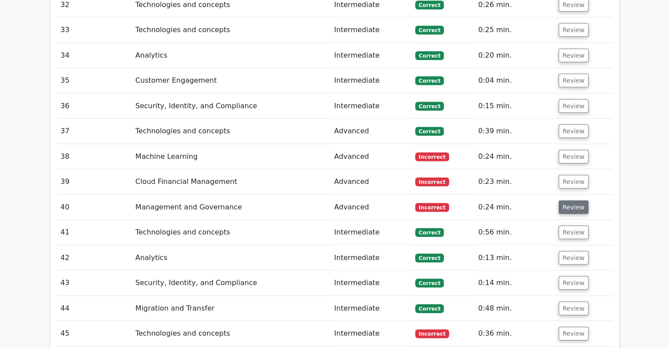
click at [572, 200] on button "Review" at bounding box center [573, 207] width 30 height 14
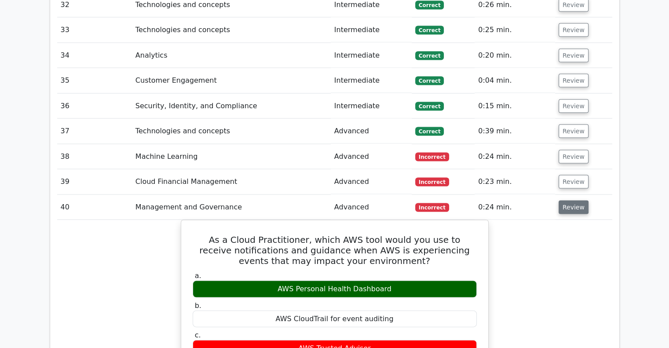
click at [573, 200] on button "Review" at bounding box center [573, 207] width 30 height 14
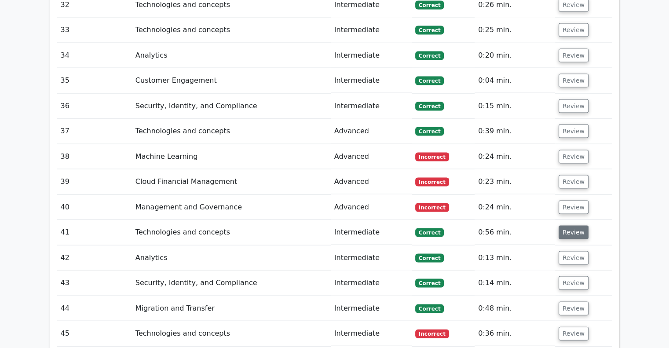
click at [570, 226] on button "Review" at bounding box center [573, 233] width 30 height 14
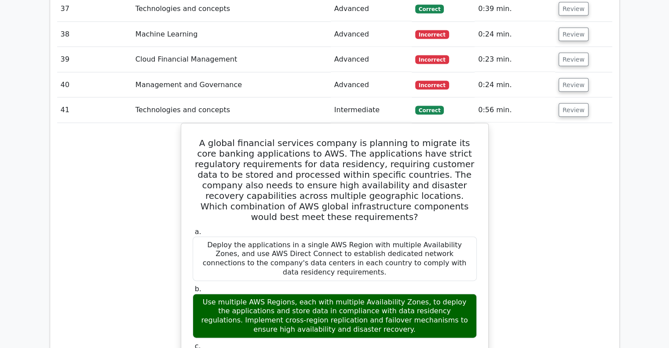
scroll to position [1903, 0]
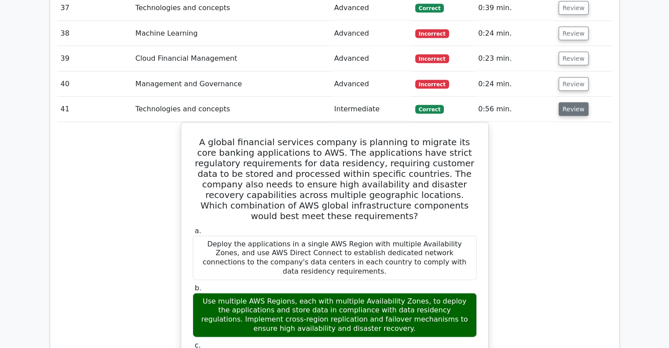
click at [571, 102] on button "Review" at bounding box center [573, 109] width 30 height 14
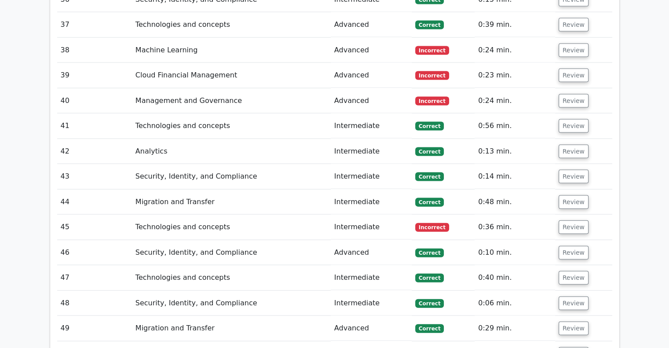
scroll to position [1887, 0]
click at [567, 119] on button "Review" at bounding box center [573, 126] width 30 height 14
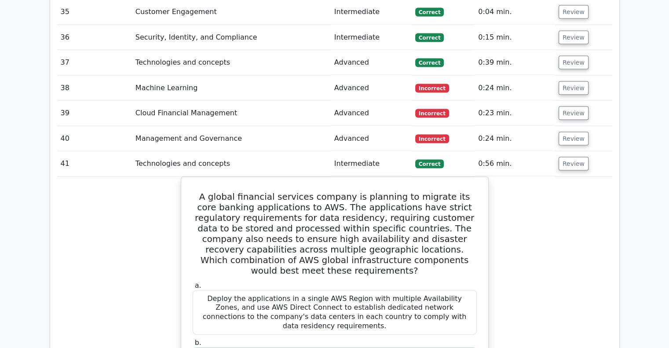
scroll to position [1848, 0]
click at [562, 152] on td "Review" at bounding box center [583, 164] width 57 height 25
click at [562, 157] on button "Review" at bounding box center [573, 164] width 30 height 14
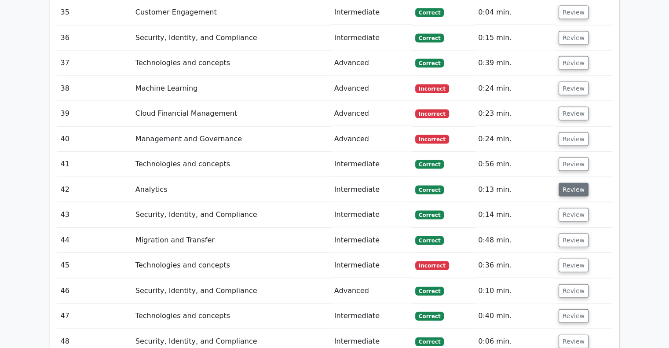
click at [565, 183] on button "Review" at bounding box center [573, 190] width 30 height 14
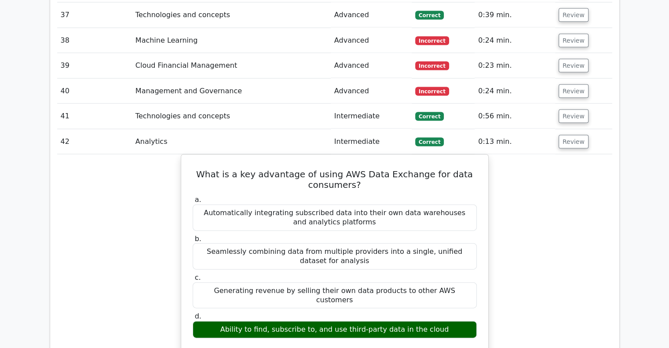
scroll to position [1898, 0]
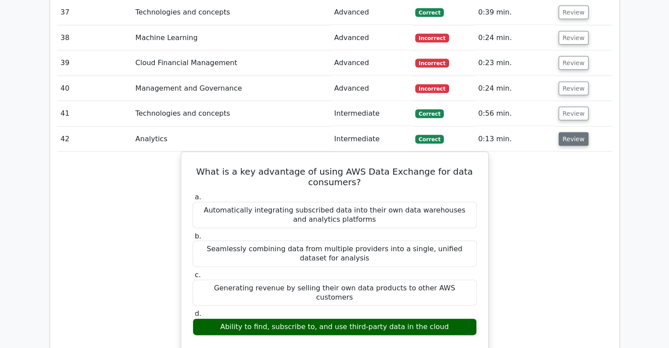
click at [574, 132] on button "Review" at bounding box center [573, 139] width 30 height 14
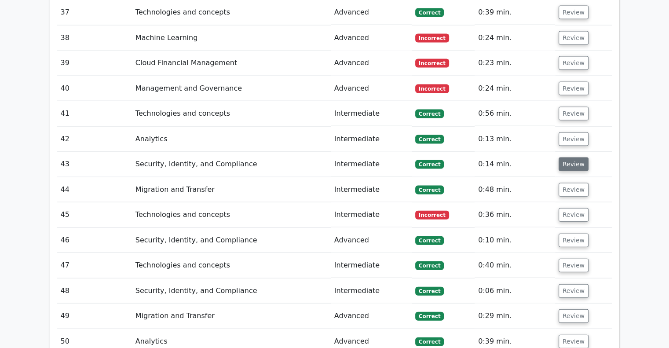
click at [572, 157] on button "Review" at bounding box center [573, 164] width 30 height 14
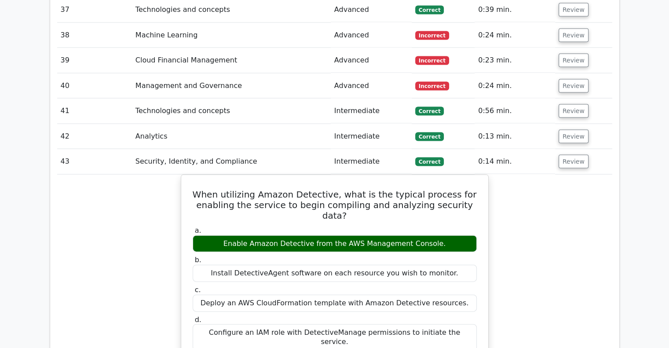
scroll to position [1901, 0]
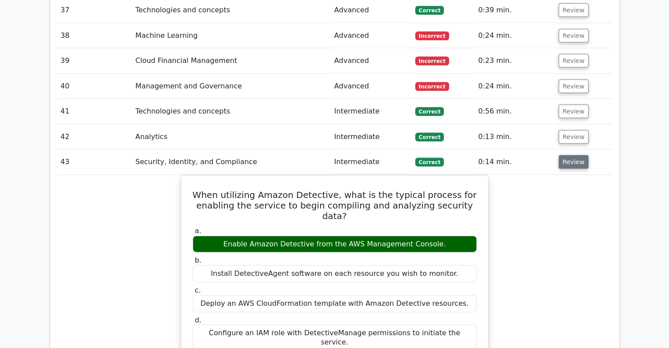
click at [572, 155] on button "Review" at bounding box center [573, 162] width 30 height 14
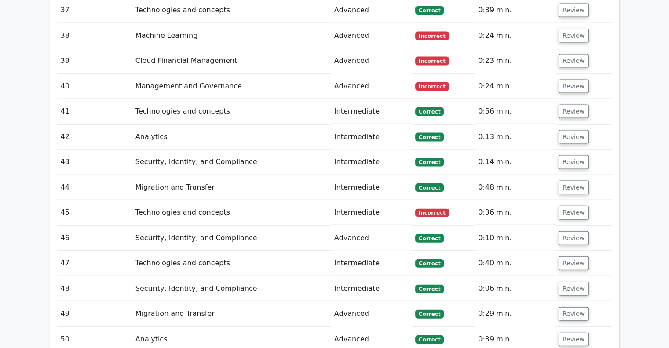
click at [572, 149] on td "Review" at bounding box center [583, 161] width 57 height 25
click at [572, 181] on button "Review" at bounding box center [573, 188] width 30 height 14
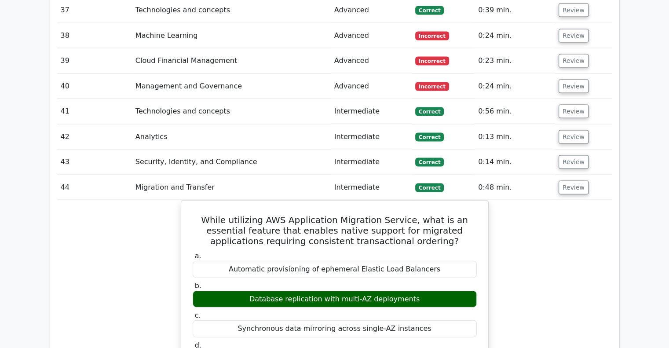
click at [567, 175] on td "Review" at bounding box center [583, 187] width 57 height 25
click at [570, 181] on button "Review" at bounding box center [573, 188] width 30 height 14
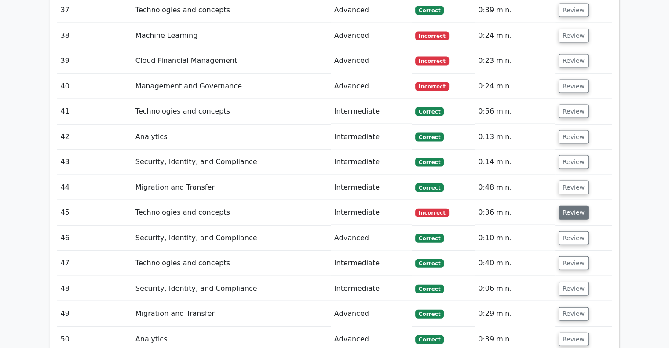
click at [570, 206] on button "Review" at bounding box center [573, 213] width 30 height 14
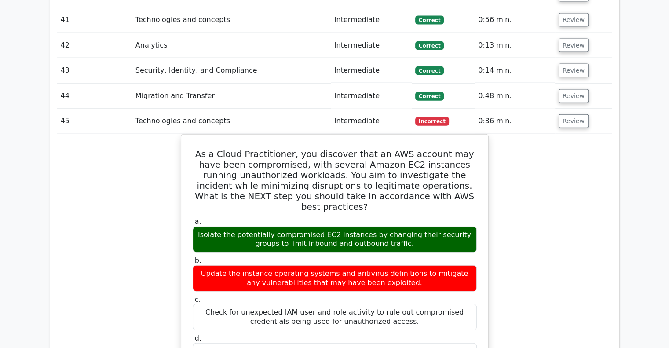
scroll to position [1991, 0]
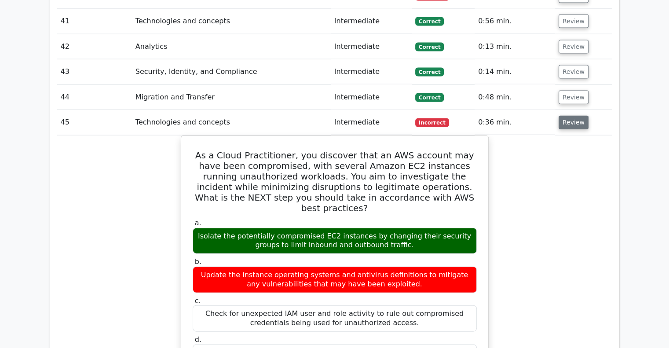
click at [582, 116] on button "Review" at bounding box center [573, 123] width 30 height 14
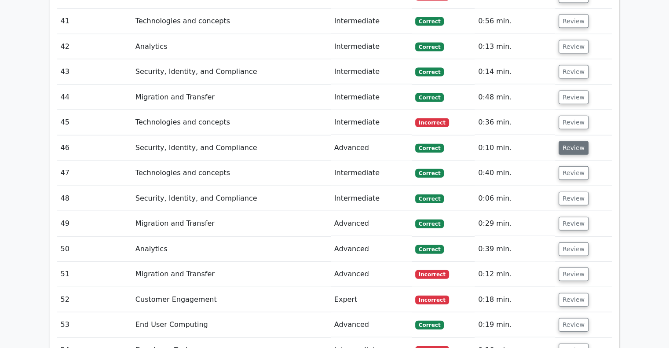
click at [577, 141] on button "Review" at bounding box center [573, 148] width 30 height 14
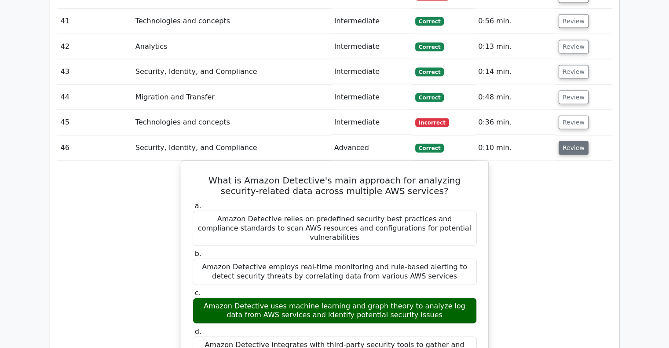
click at [574, 141] on button "Review" at bounding box center [573, 148] width 30 height 14
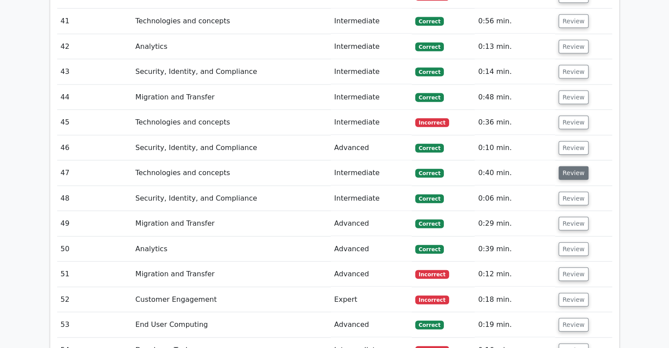
click at [573, 166] on button "Review" at bounding box center [573, 173] width 30 height 14
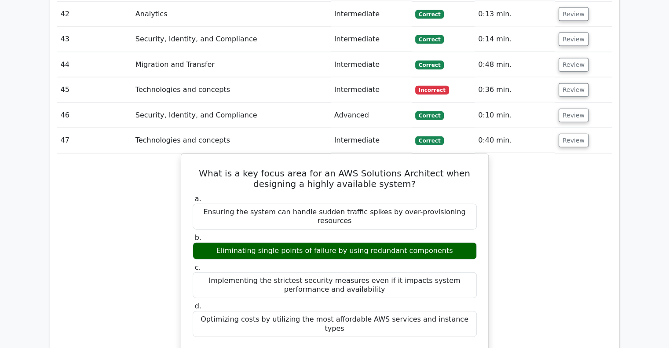
scroll to position [2024, 0]
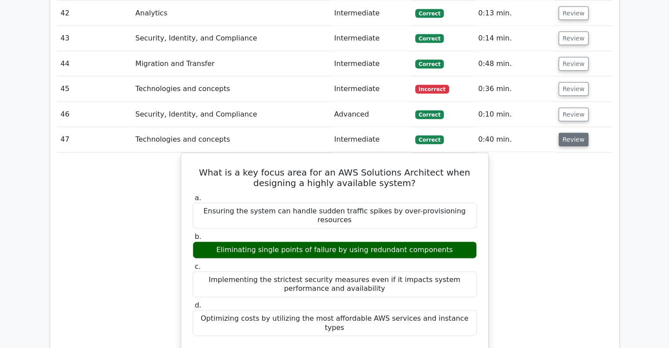
click at [575, 133] on button "Review" at bounding box center [573, 140] width 30 height 14
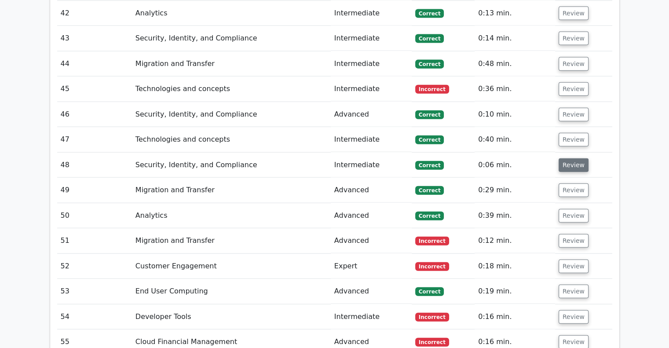
click at [575, 158] on button "Review" at bounding box center [573, 165] width 30 height 14
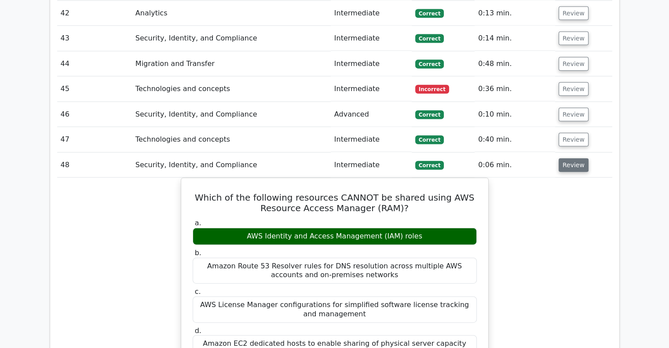
click at [570, 158] on button "Review" at bounding box center [573, 165] width 30 height 14
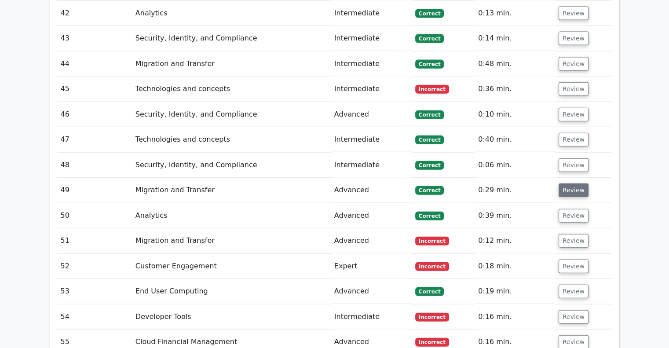
click at [570, 183] on button "Review" at bounding box center [573, 190] width 30 height 14
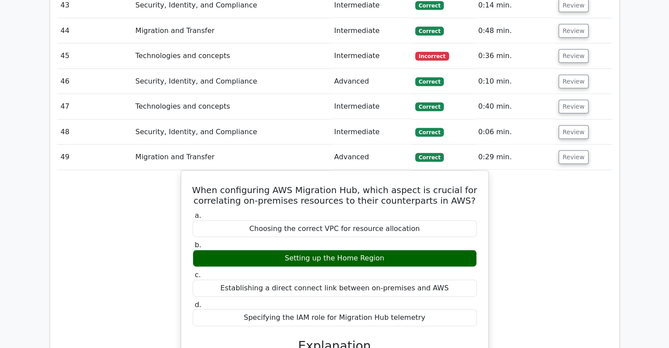
scroll to position [2073, 0]
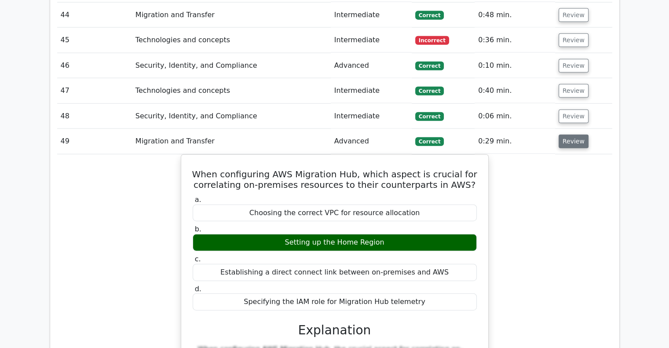
click at [572, 135] on button "Review" at bounding box center [573, 142] width 30 height 14
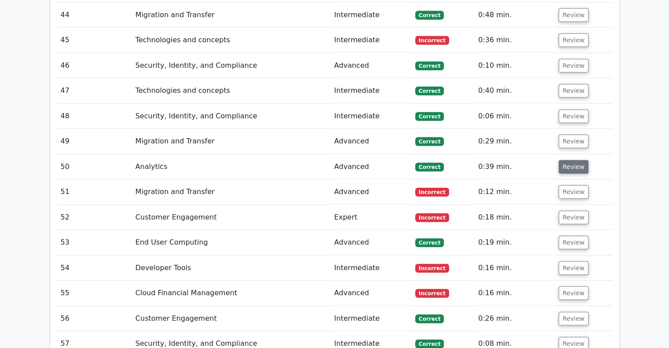
click at [568, 160] on button "Review" at bounding box center [573, 167] width 30 height 14
click at [573, 160] on button "Review" at bounding box center [573, 167] width 30 height 14
click at [567, 160] on button "Review" at bounding box center [573, 167] width 30 height 14
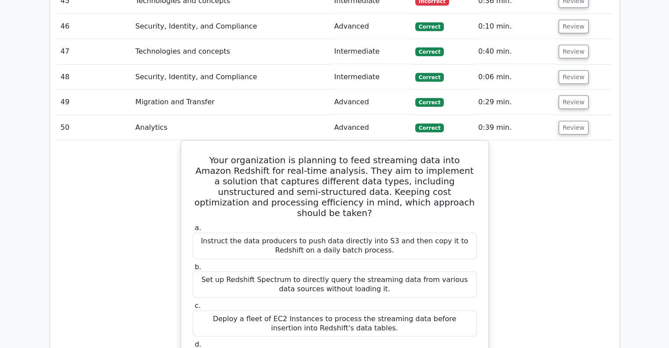
scroll to position [2111, 0]
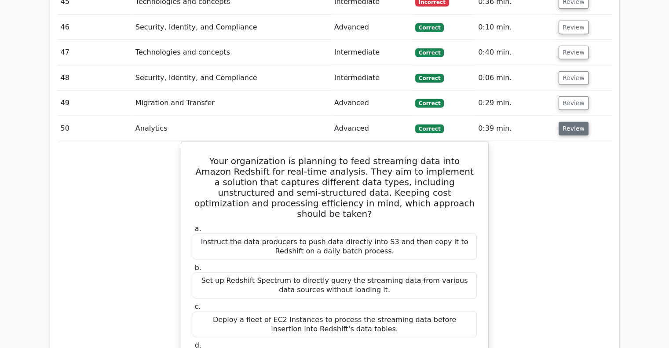
click at [567, 122] on button "Review" at bounding box center [573, 129] width 30 height 14
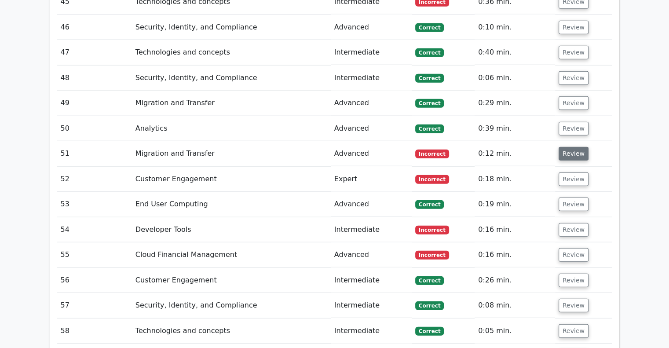
click at [569, 147] on button "Review" at bounding box center [573, 154] width 30 height 14
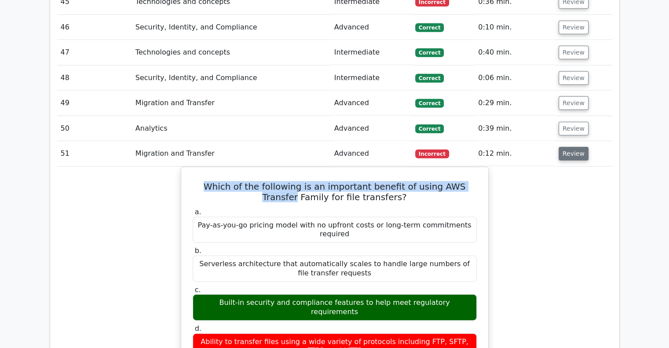
drag, startPoint x: 609, startPoint y: 143, endPoint x: 572, endPoint y: 117, distance: 45.6
click at [572, 147] on button "Review" at bounding box center [573, 154] width 30 height 14
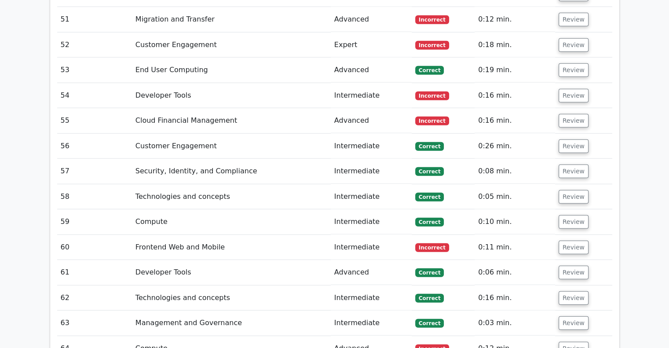
scroll to position [2230, 0]
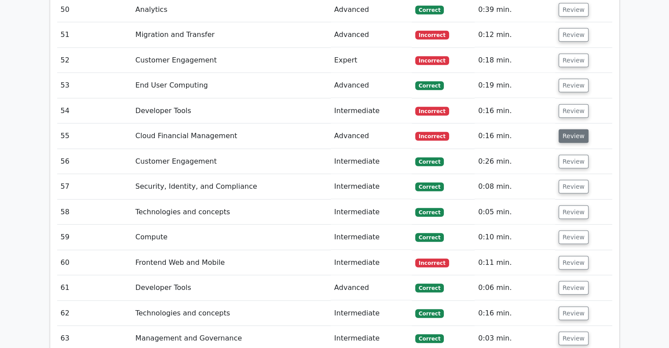
click at [573, 129] on button "Review" at bounding box center [573, 136] width 30 height 14
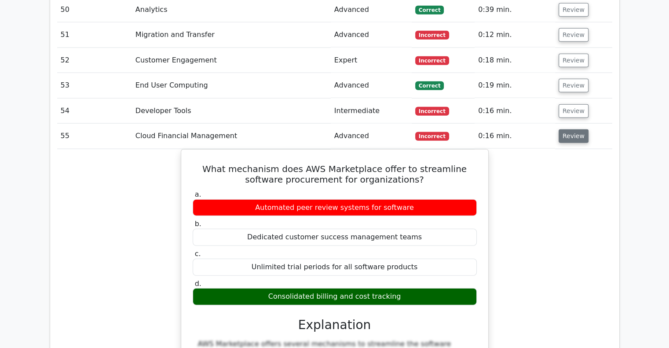
click at [573, 129] on button "Review" at bounding box center [573, 136] width 30 height 14
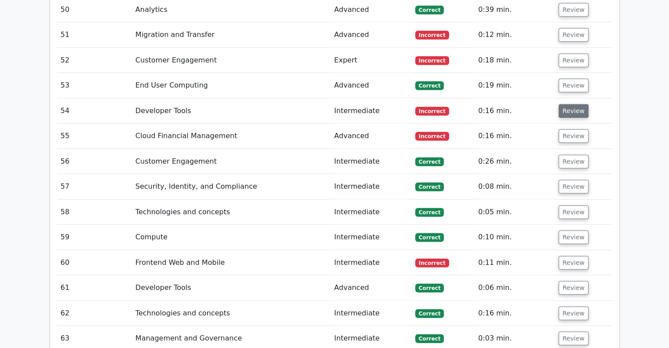
click at [574, 104] on button "Review" at bounding box center [573, 111] width 30 height 14
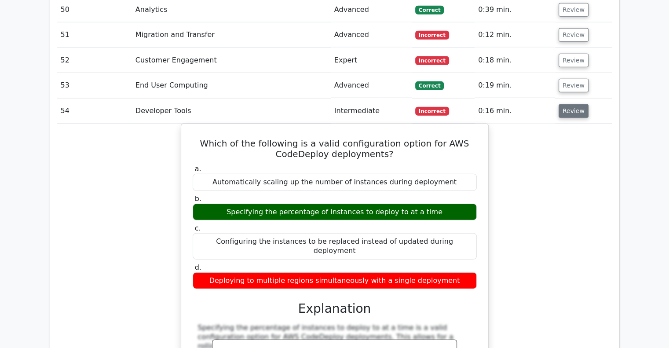
click at [574, 104] on button "Review" at bounding box center [573, 111] width 30 height 14
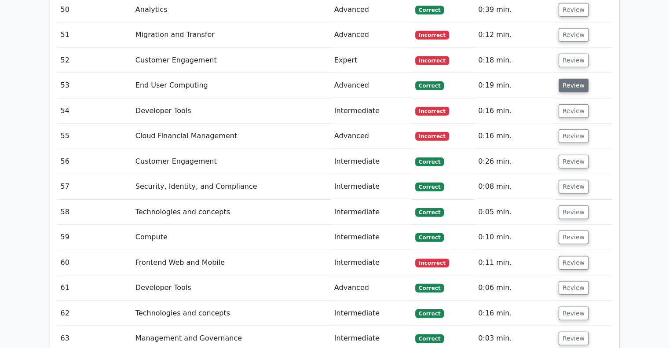
click at [579, 79] on button "Review" at bounding box center [573, 86] width 30 height 14
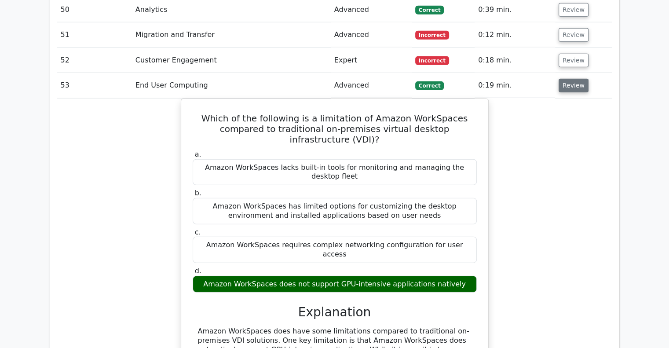
click at [579, 79] on button "Review" at bounding box center [573, 86] width 30 height 14
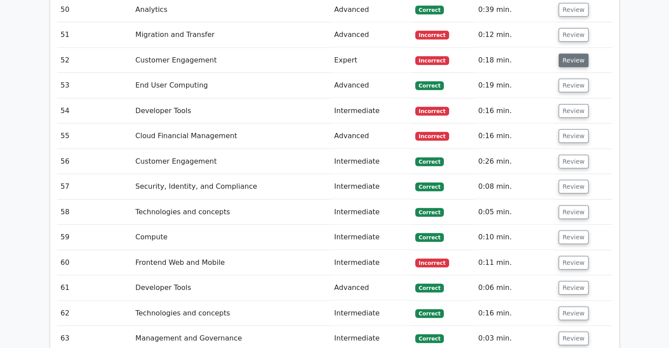
click at [580, 54] on button "Review" at bounding box center [573, 61] width 30 height 14
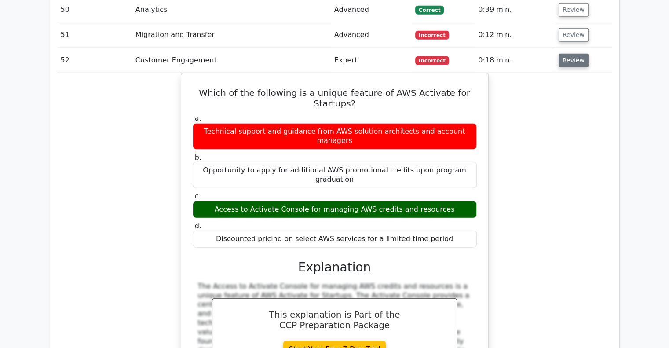
click at [579, 54] on button "Review" at bounding box center [573, 61] width 30 height 14
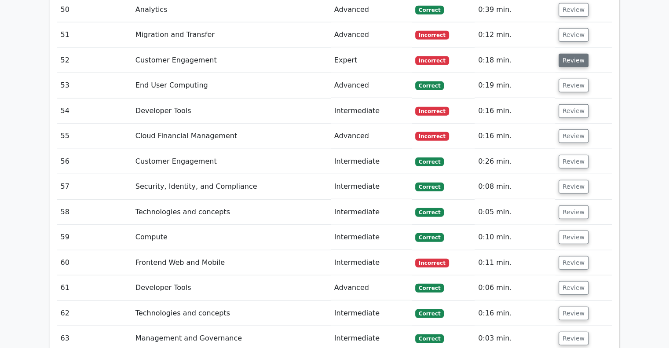
click at [576, 54] on button "Review" at bounding box center [573, 61] width 30 height 14
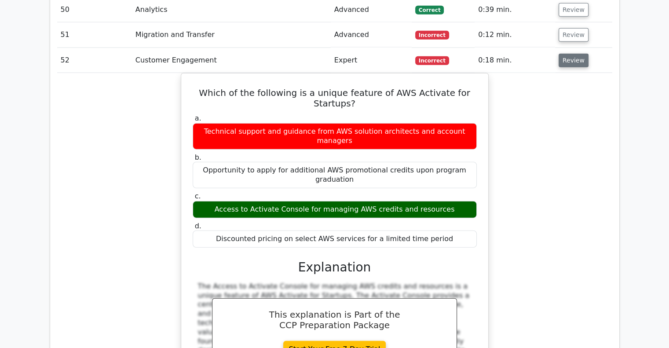
click at [576, 54] on button "Review" at bounding box center [573, 61] width 30 height 14
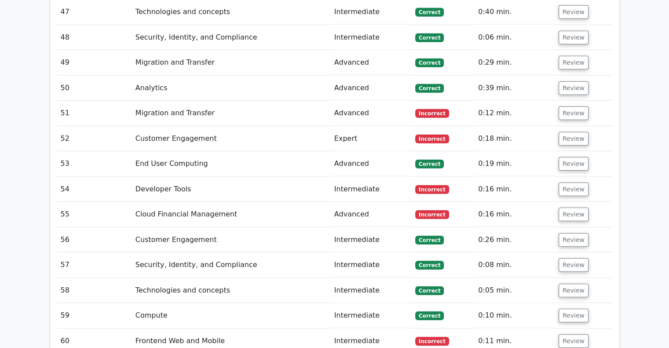
scroll to position [2151, 0]
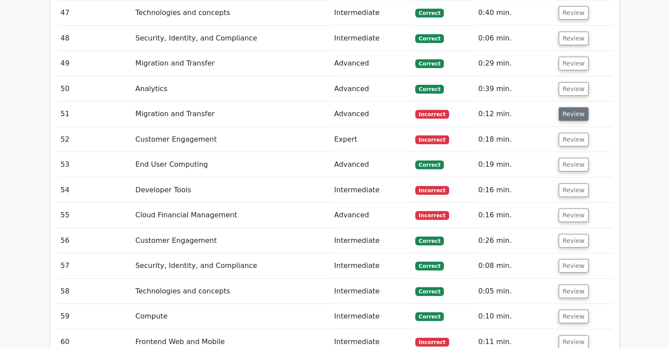
click at [563, 107] on button "Review" at bounding box center [573, 114] width 30 height 14
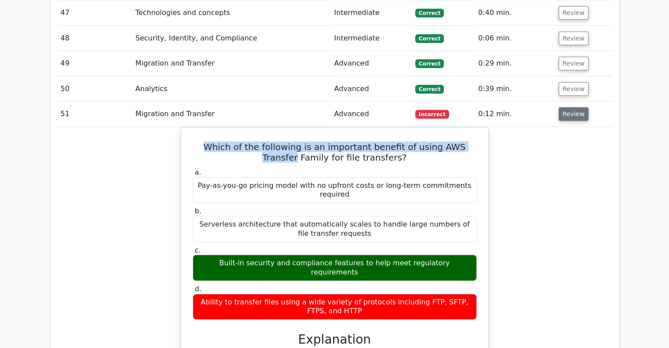
click at [563, 107] on button "Review" at bounding box center [573, 114] width 30 height 14
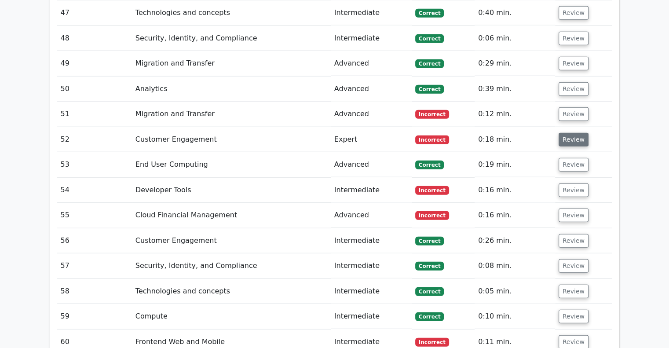
click at [566, 133] on button "Review" at bounding box center [573, 140] width 30 height 14
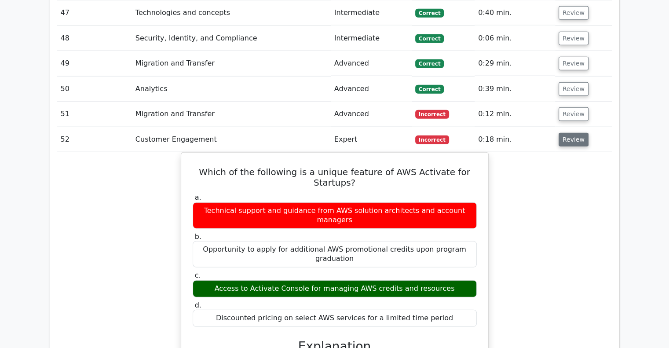
click at [578, 133] on button "Review" at bounding box center [573, 140] width 30 height 14
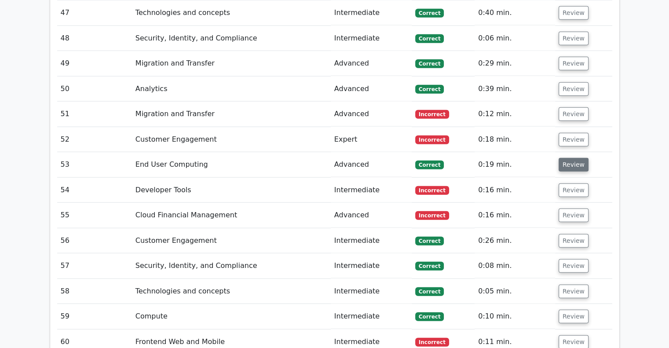
click at [573, 158] on button "Review" at bounding box center [573, 165] width 30 height 14
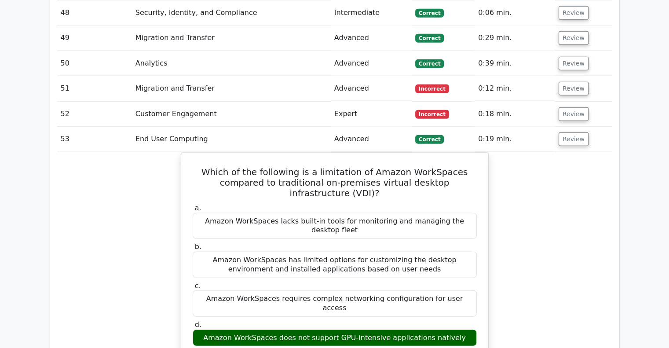
scroll to position [2175, 0]
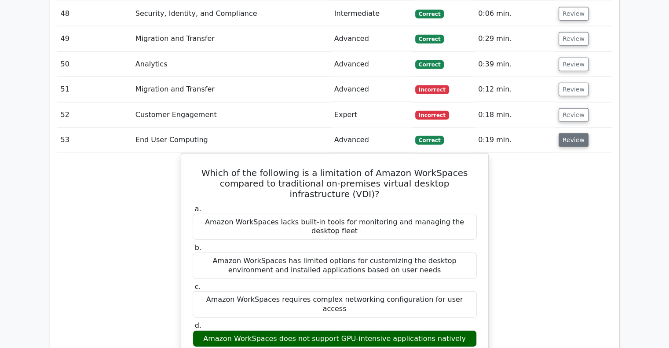
click at [567, 133] on button "Review" at bounding box center [573, 140] width 30 height 14
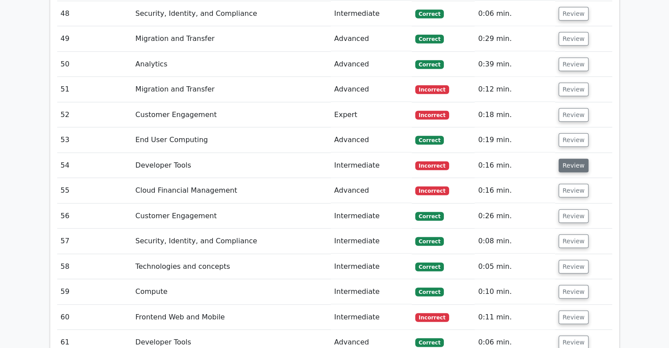
click at [575, 159] on button "Review" at bounding box center [573, 166] width 30 height 14
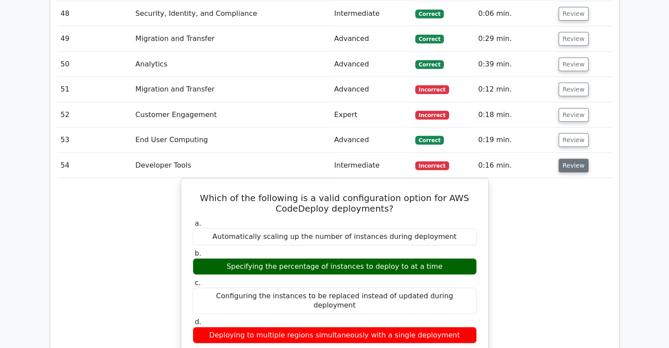
click at [576, 159] on button "Review" at bounding box center [573, 166] width 30 height 14
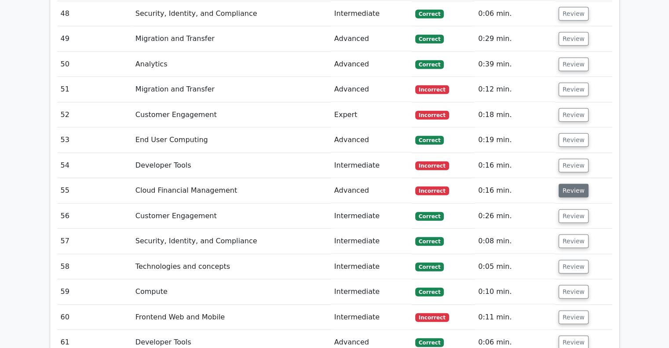
click at [573, 184] on button "Review" at bounding box center [573, 191] width 30 height 14
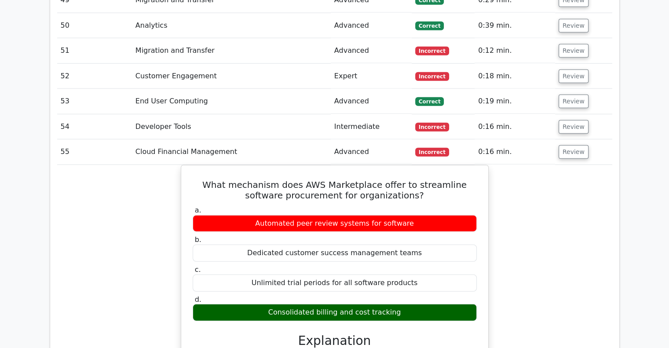
scroll to position [2214, 0]
click at [573, 145] on button "Review" at bounding box center [573, 152] width 30 height 14
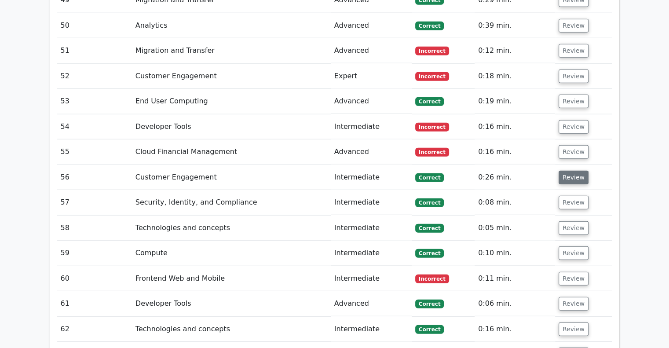
click at [571, 171] on button "Review" at bounding box center [573, 178] width 30 height 14
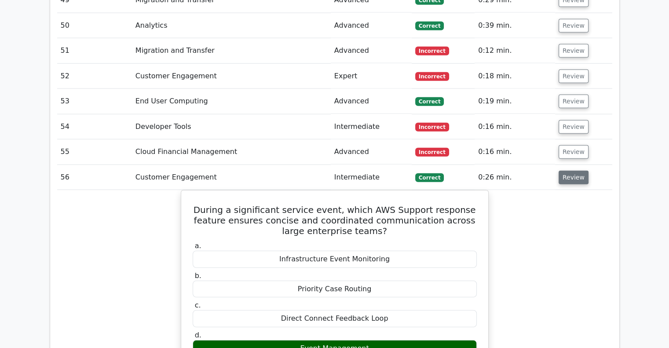
click at [576, 171] on button "Review" at bounding box center [573, 178] width 30 height 14
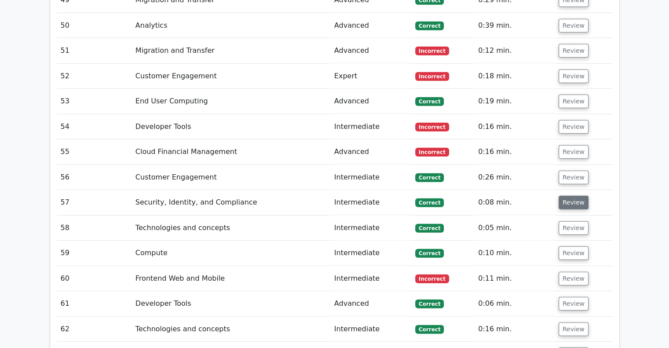
click at [572, 196] on button "Review" at bounding box center [573, 203] width 30 height 14
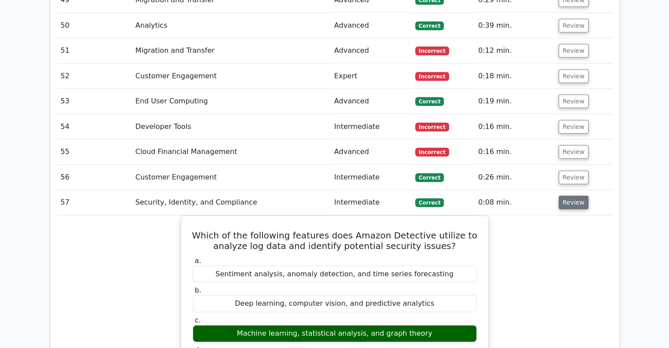
click at [568, 196] on button "Review" at bounding box center [573, 203] width 30 height 14
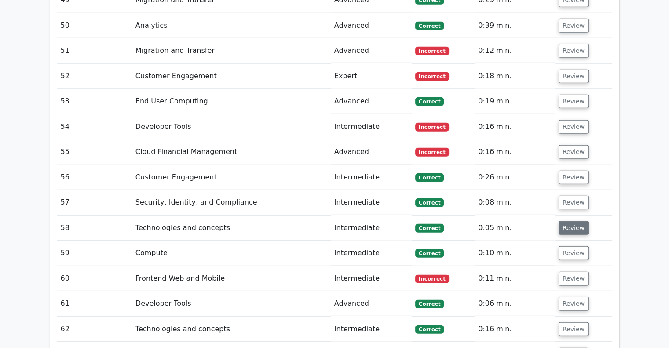
click at [567, 221] on button "Review" at bounding box center [573, 228] width 30 height 14
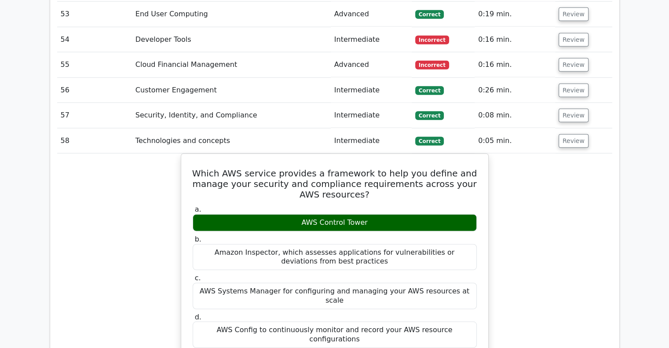
scroll to position [2300, 0]
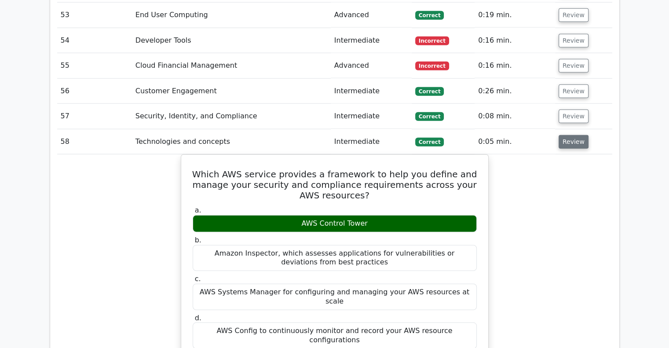
click at [569, 135] on button "Review" at bounding box center [573, 142] width 30 height 14
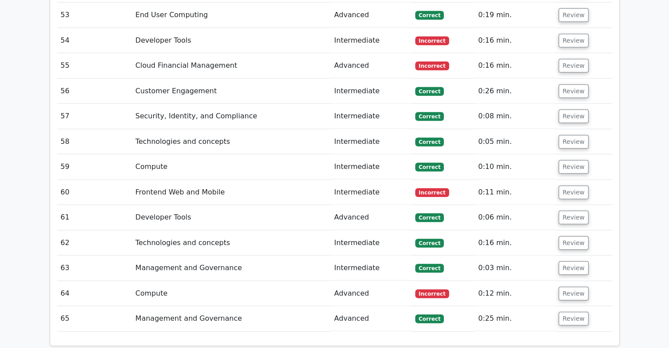
click at [569, 154] on td "Review" at bounding box center [583, 166] width 57 height 25
click at [573, 160] on button "Review" at bounding box center [573, 167] width 30 height 14
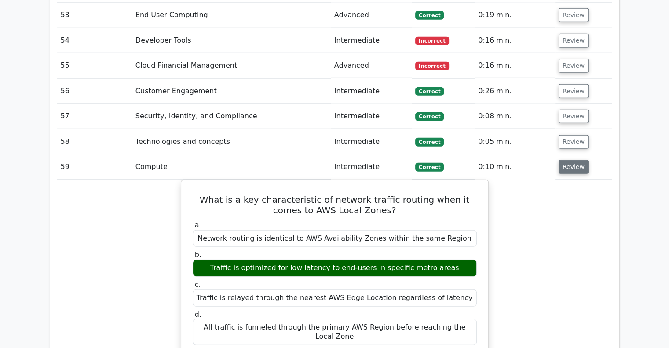
click at [575, 160] on button "Review" at bounding box center [573, 167] width 30 height 14
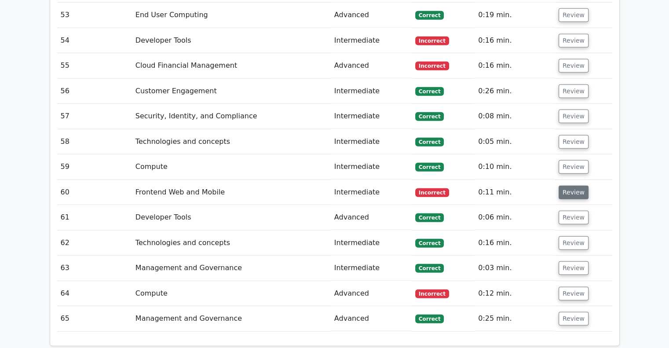
click at [573, 186] on button "Review" at bounding box center [573, 193] width 30 height 14
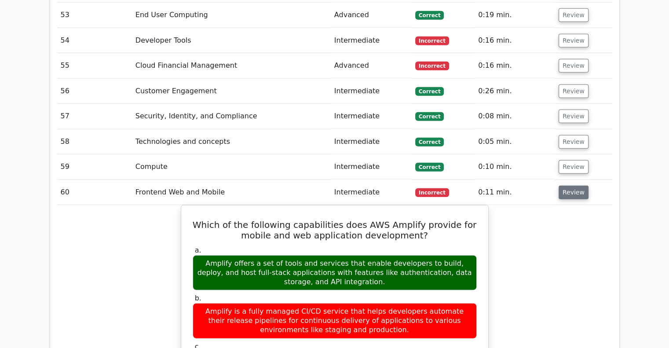
click at [568, 186] on button "Review" at bounding box center [573, 193] width 30 height 14
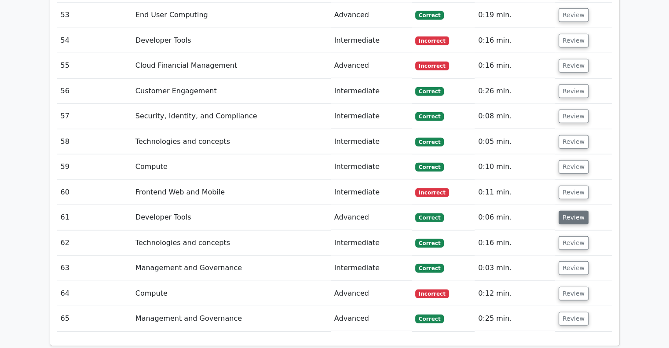
click at [569, 211] on button "Review" at bounding box center [573, 218] width 30 height 14
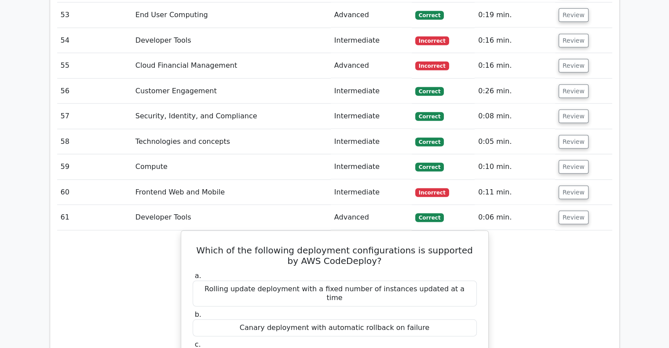
scroll to position [2318, 0]
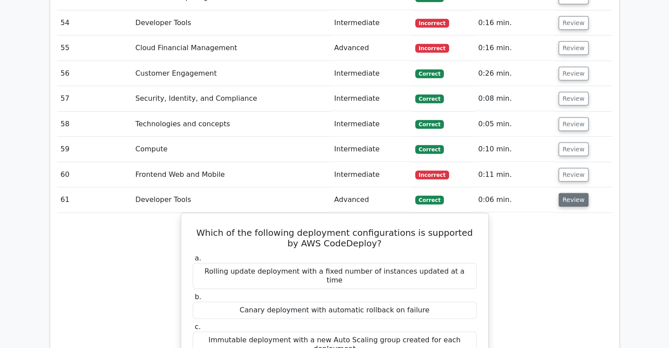
click at [573, 193] on button "Review" at bounding box center [573, 200] width 30 height 14
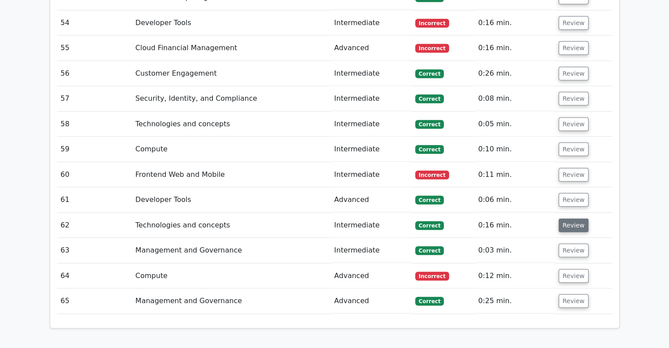
click at [569, 219] on button "Review" at bounding box center [573, 226] width 30 height 14
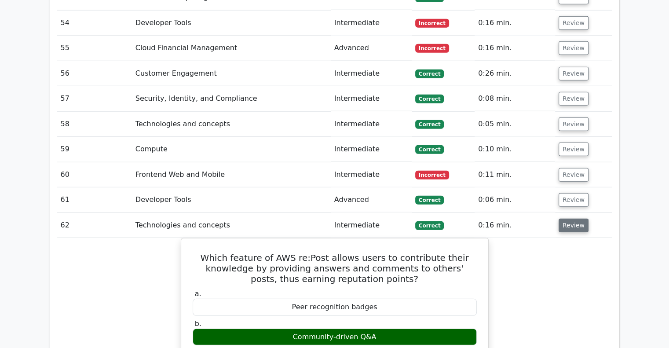
click at [575, 219] on button "Review" at bounding box center [573, 226] width 30 height 14
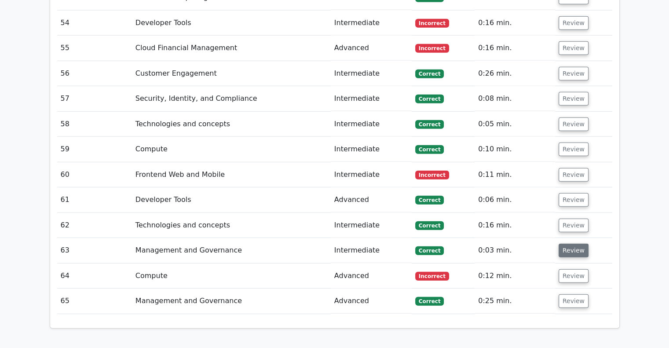
click at [569, 244] on button "Review" at bounding box center [573, 251] width 30 height 14
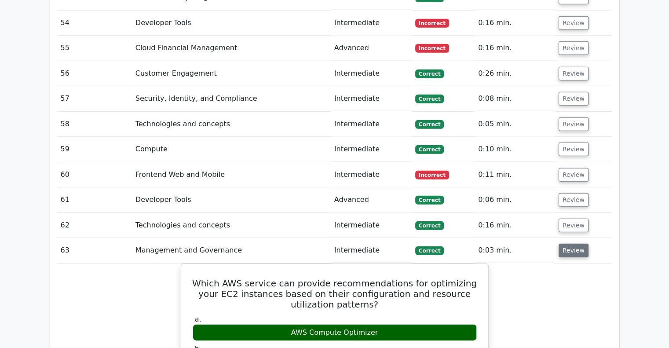
click at [571, 244] on button "Review" at bounding box center [573, 251] width 30 height 14
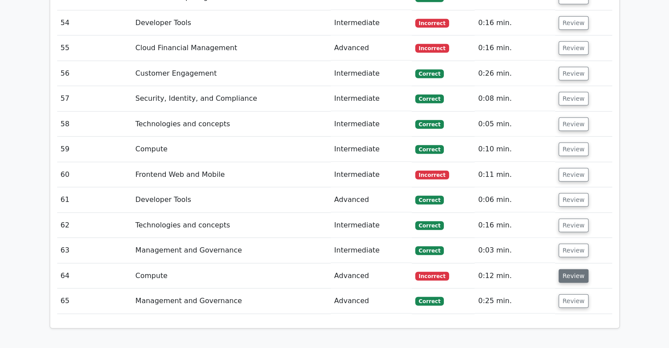
click at [565, 269] on button "Review" at bounding box center [573, 276] width 30 height 14
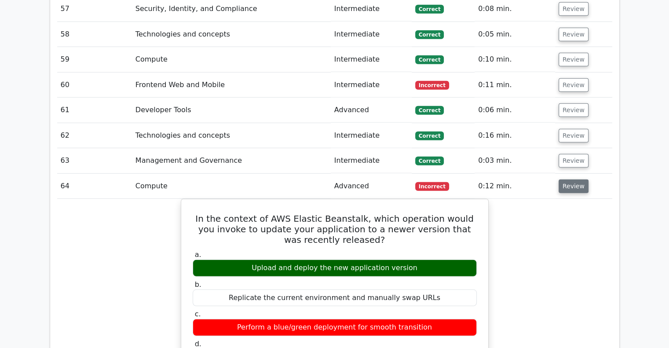
scroll to position [2411, 0]
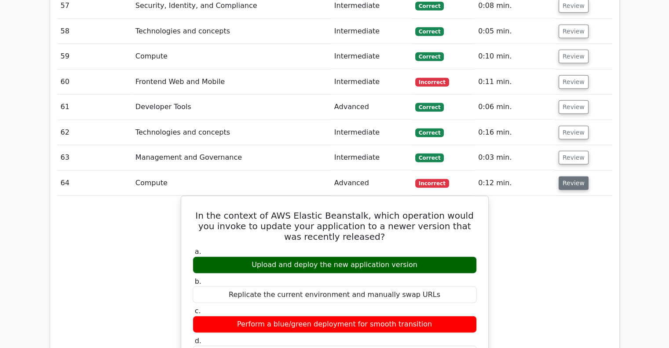
click at [570, 176] on button "Review" at bounding box center [573, 183] width 30 height 14
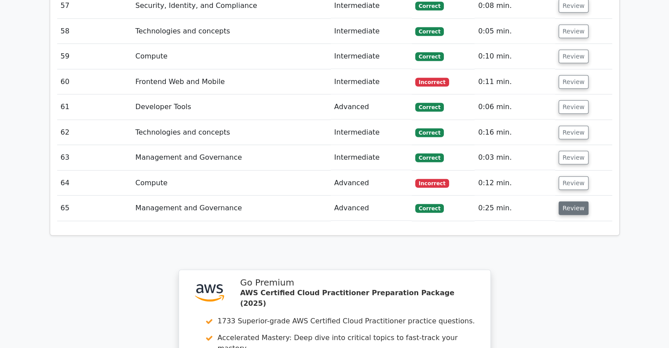
click at [566, 201] on button "Review" at bounding box center [573, 208] width 30 height 14
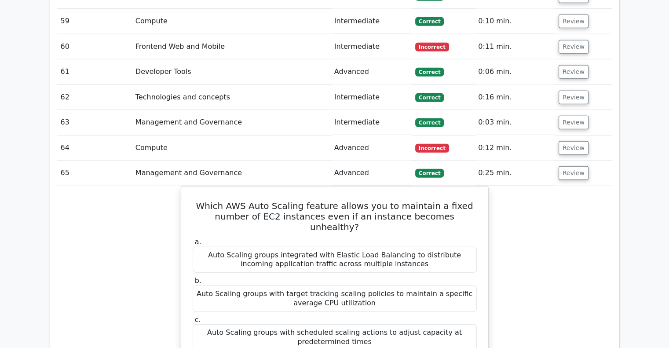
scroll to position [2445, 0]
click at [570, 167] on button "Review" at bounding box center [573, 174] width 30 height 14
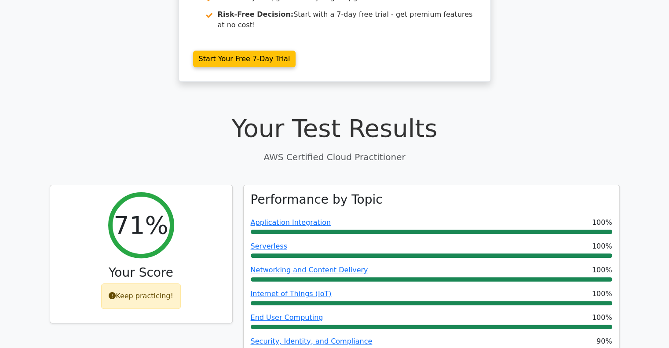
scroll to position [0, 0]
